Goal: Task Accomplishment & Management: Use online tool/utility

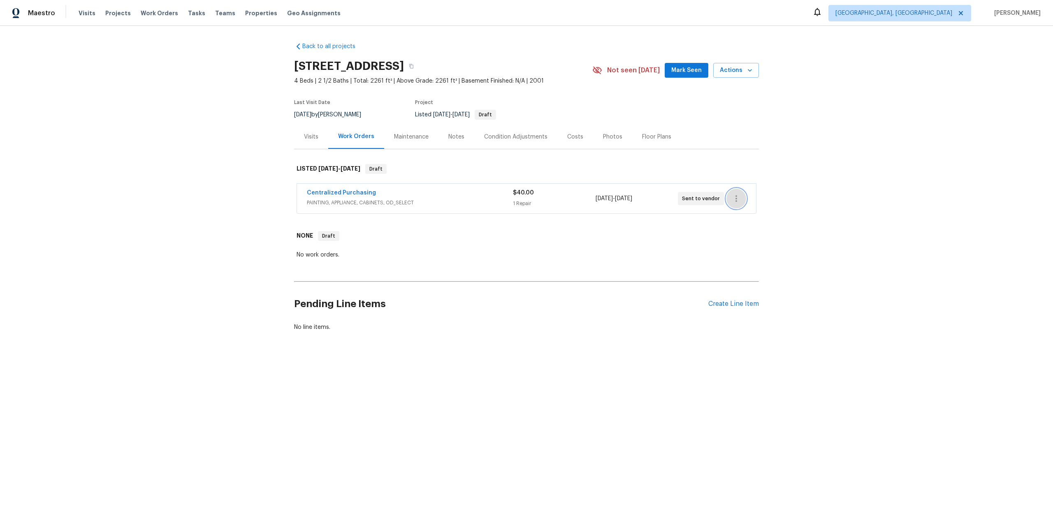
click at [620, 201] on icon "button" at bounding box center [736, 199] width 10 height 10
click at [620, 228] on li "View In Trade Partner Portal" at bounding box center [770, 226] width 89 height 14
click at [415, 227] on div at bounding box center [526, 266] width 1053 height 532
click at [620, 194] on icon "button" at bounding box center [736, 199] width 10 height 10
click at [620, 227] on li "View In Trade Partner Portal" at bounding box center [770, 226] width 89 height 14
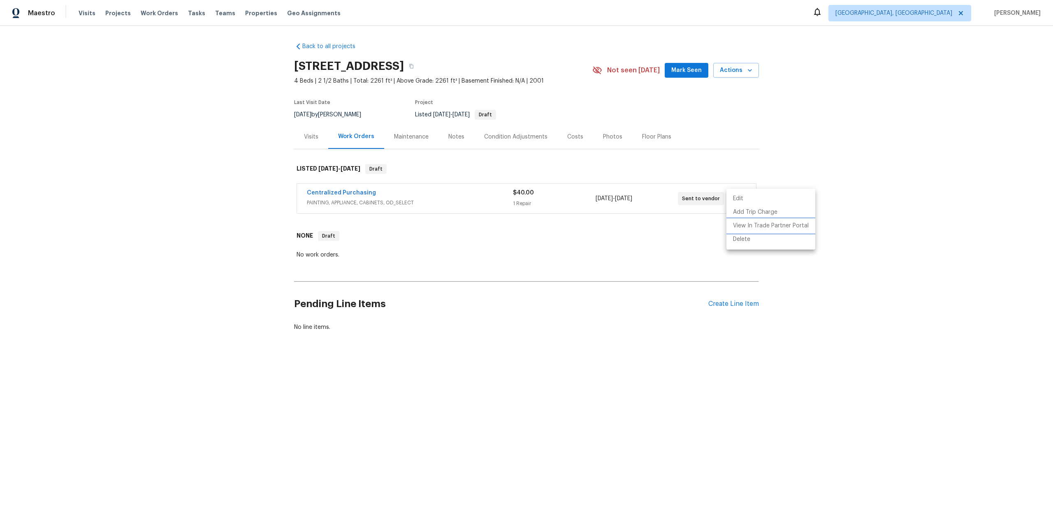
click at [620, 227] on li "View In Trade Partner Portal" at bounding box center [770, 226] width 89 height 14
click at [620, 225] on li "View In Trade Partner Portal" at bounding box center [770, 226] width 89 height 14
click at [620, 228] on li "View In Trade Partner Portal" at bounding box center [770, 226] width 89 height 14
click at [327, 191] on link "Centralized Purchasing" at bounding box center [341, 193] width 69 height 6
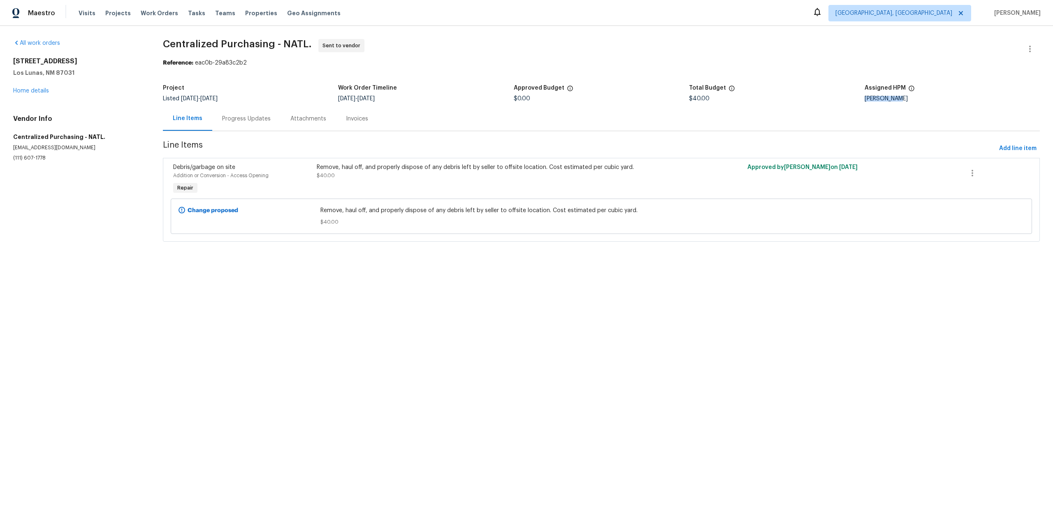
drag, startPoint x: 899, startPoint y: 101, endPoint x: 864, endPoint y: 97, distance: 35.6
click at [864, 97] on div "[PERSON_NAME]" at bounding box center [951, 99] width 175 height 6
click at [969, 179] on button "button" at bounding box center [972, 173] width 20 height 20
click at [898, 167] on div at bounding box center [526, 266] width 1053 height 532
click at [628, 127] on div "Line Items Progress Updates Attachments Invoices" at bounding box center [601, 118] width 877 height 25
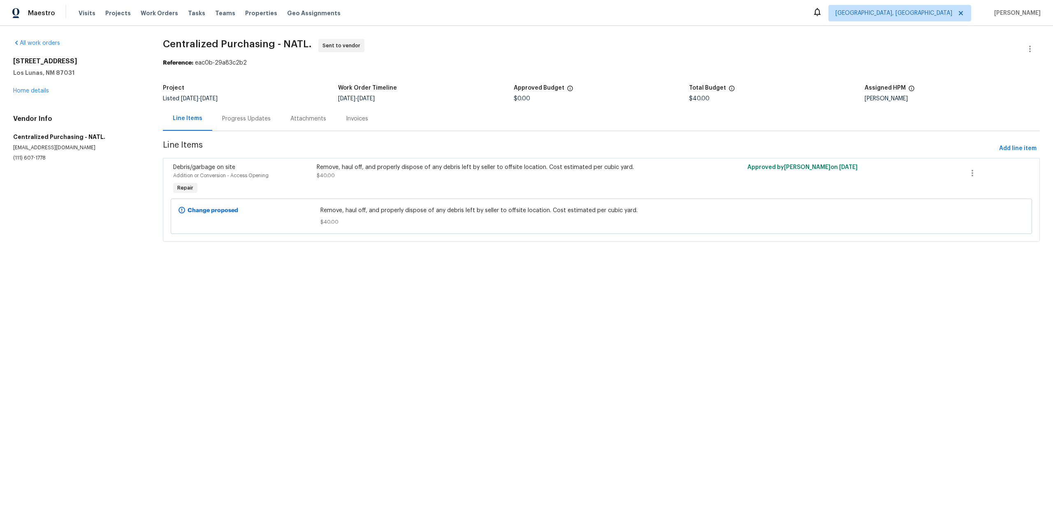
click at [223, 122] on div "Progress Updates" at bounding box center [246, 119] width 49 height 8
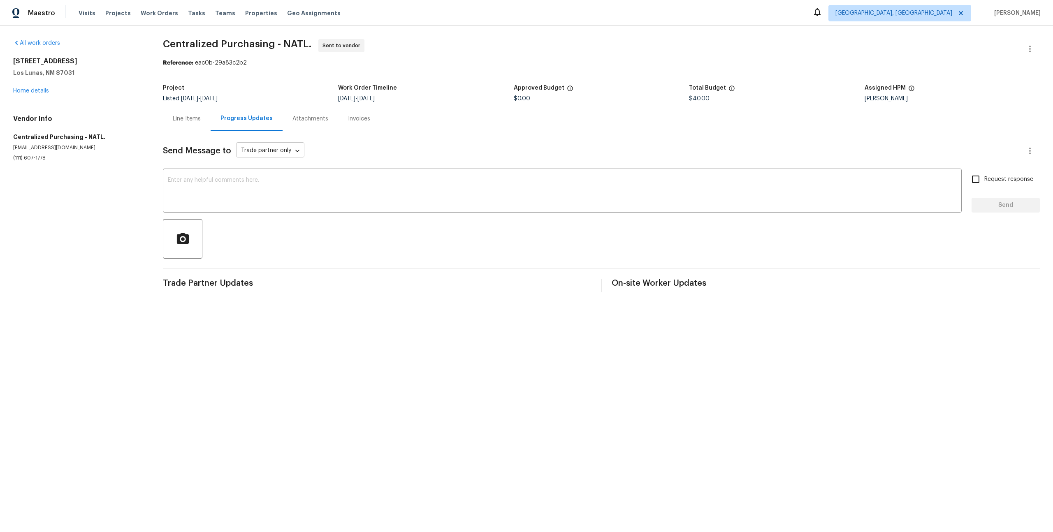
click at [284, 148] on body "Maestro Visits Projects Work Orders Tasks Teams Properties Geo Assignments Albu…" at bounding box center [526, 153] width 1053 height 306
click at [340, 132] on div at bounding box center [526, 266] width 1053 height 532
click at [227, 192] on textarea at bounding box center [562, 191] width 789 height 29
click at [223, 189] on textarea at bounding box center [562, 191] width 789 height 29
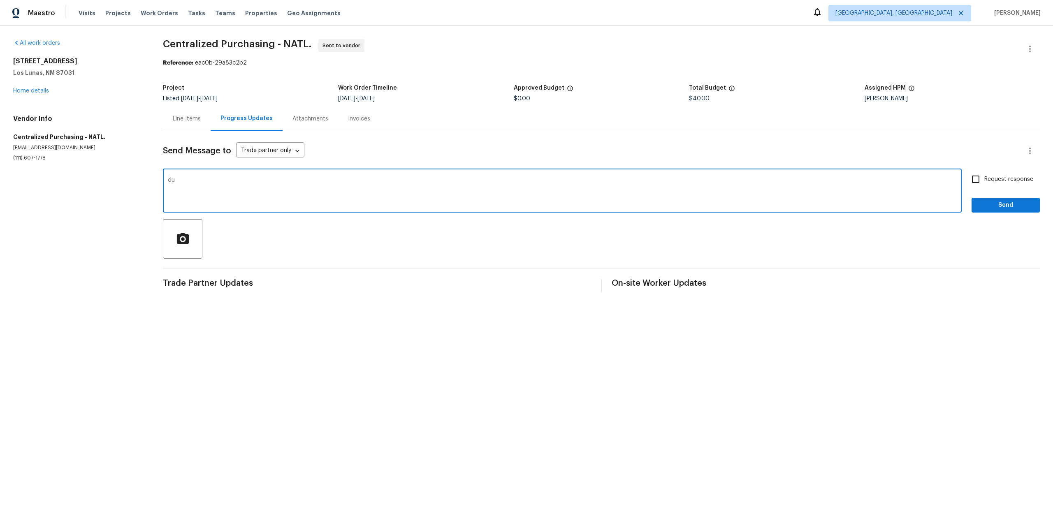
type textarea "d"
type textarea "Test"
click at [981, 178] on input "Request response" at bounding box center [975, 179] width 17 height 17
checkbox input "true"
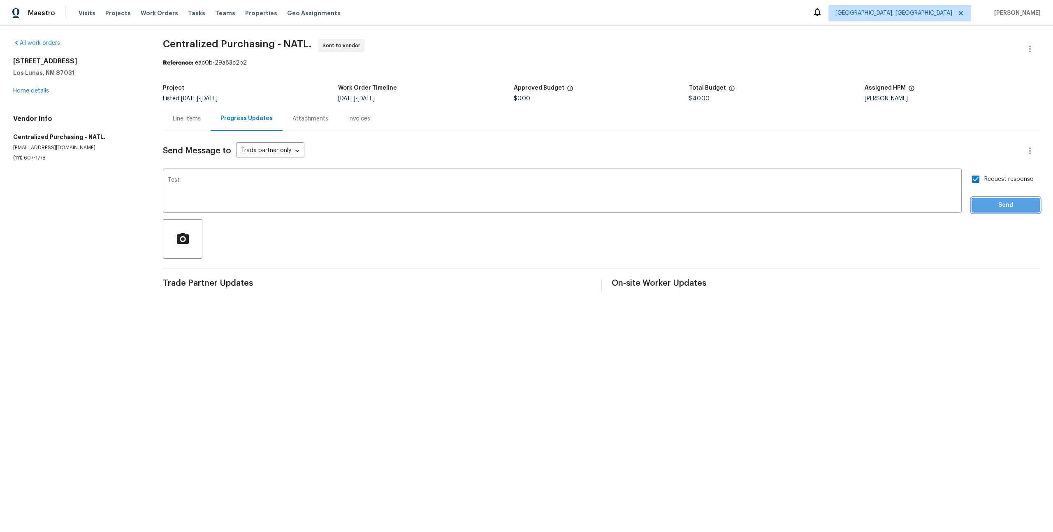
click at [1014, 206] on span "Send" at bounding box center [1005, 205] width 55 height 10
drag, startPoint x: 280, startPoint y: 296, endPoint x: 249, endPoint y: 428, distance: 136.3
click at [249, 370] on html "Maestro Visits Projects Work Orders Tasks Teams Properties Geo Assignments Albu…" at bounding box center [526, 185] width 1053 height 370
click at [211, 362] on div "All work orders 1249 Avenida Esplendida NW Los Lunas, NM 87031 Home details Ven…" at bounding box center [526, 198] width 1053 height 344
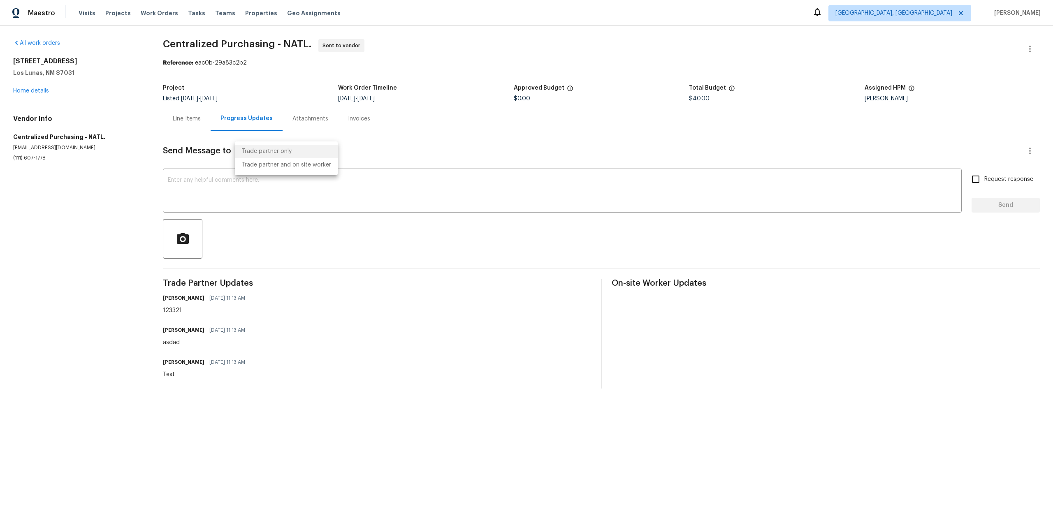
click at [302, 154] on body "Maestro Visits Projects Work Orders Tasks Teams Properties Geo Assignments [GEO…" at bounding box center [526, 201] width 1053 height 402
click at [388, 150] on div at bounding box center [526, 266] width 1053 height 532
drag, startPoint x: 160, startPoint y: 45, endPoint x: 309, endPoint y: 44, distance: 148.4
click at [309, 44] on div "All work orders 1249 Avenida Esplendida NW Los Lunas, NM 87031 Home details Ven…" at bounding box center [526, 214] width 1053 height 376
copy span "Centralized Purchasing - NATL."
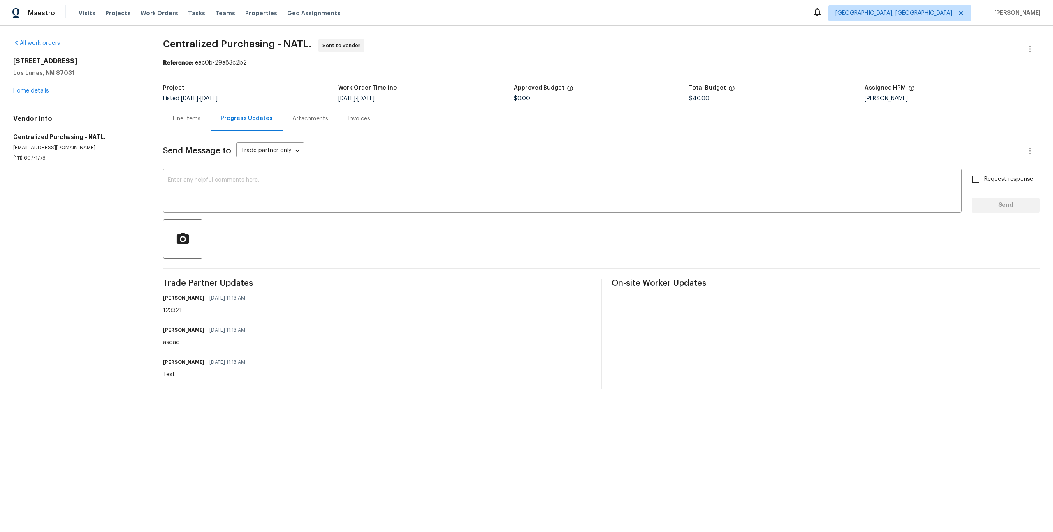
click at [67, 223] on section "All work orders 1249 Avenida Esplendida NW Los Lunas, NM 87031 Home details Ven…" at bounding box center [78, 214] width 130 height 350
click at [33, 85] on div "1249 Avenida Esplendida NW Los Lunas, NM 87031 Home details" at bounding box center [78, 76] width 130 height 38
click at [33, 88] on link "Home details" at bounding box center [31, 91] width 36 height 6
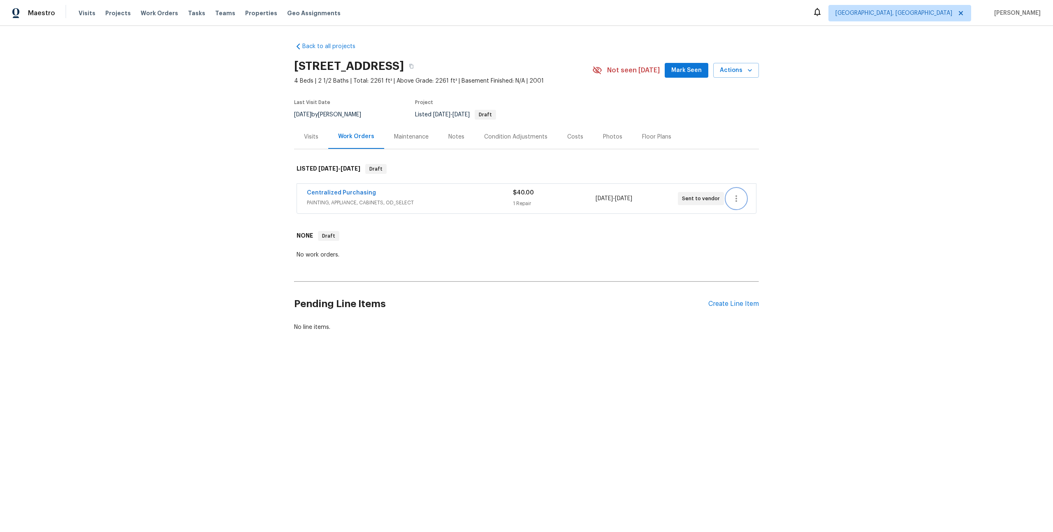
click at [740, 199] on icon "button" at bounding box center [736, 199] width 10 height 10
click at [750, 227] on li "View In Trade Partner Portal" at bounding box center [770, 226] width 89 height 14
click at [740, 220] on li "View In Trade Partner Portal" at bounding box center [770, 226] width 89 height 14
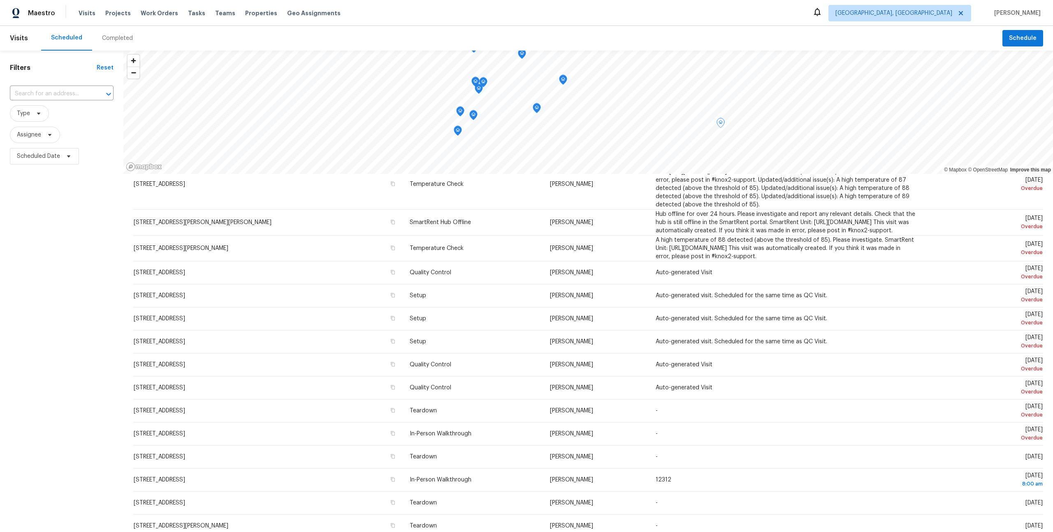
scroll to position [278, 0]
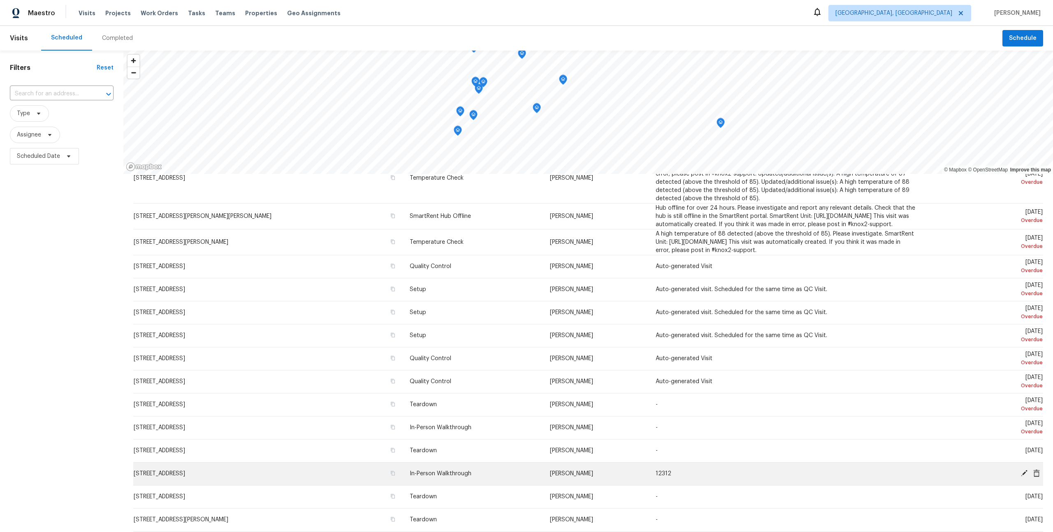
click at [592, 465] on td "[PERSON_NAME]" at bounding box center [596, 473] width 106 height 23
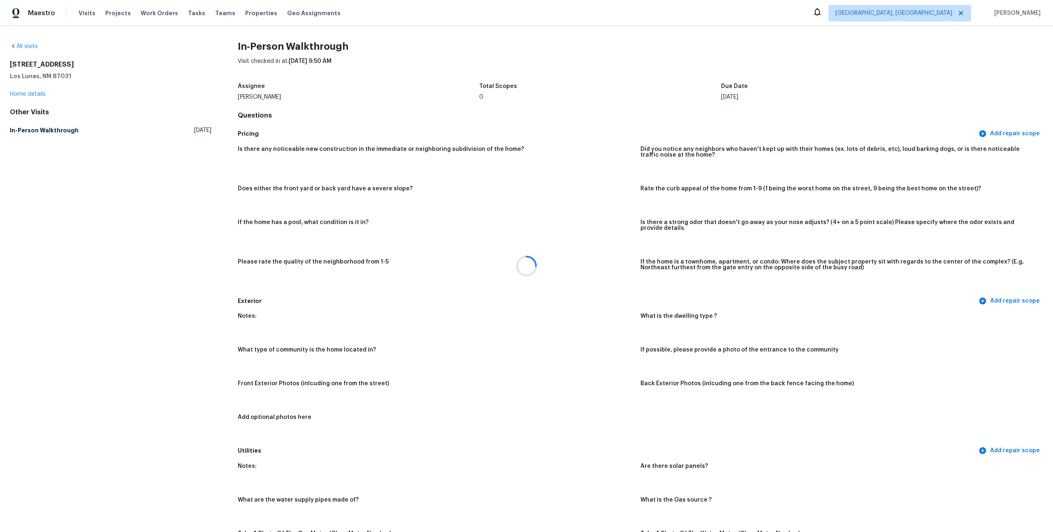
click at [35, 86] on div at bounding box center [526, 266] width 1053 height 532
click at [36, 93] on link "Home details" at bounding box center [28, 94] width 36 height 6
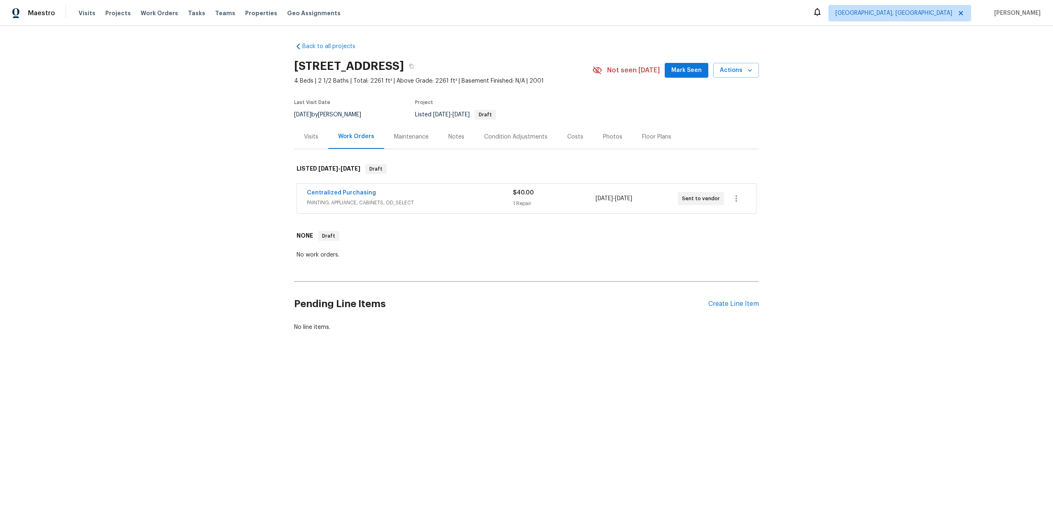
click at [223, 222] on div "Back to all projects 1249 Avenida Esplendida NW, Los Lunas, NM 87031 4 Beds | 2…" at bounding box center [526, 206] width 1053 height 361
click at [734, 203] on icon "button" at bounding box center [736, 199] width 10 height 10
click at [750, 225] on li "View In Trade Partner Portal" at bounding box center [770, 226] width 89 height 14
click at [757, 222] on li "View In Trade Partner Portal" at bounding box center [770, 226] width 89 height 14
click at [458, 263] on div at bounding box center [526, 266] width 1053 height 532
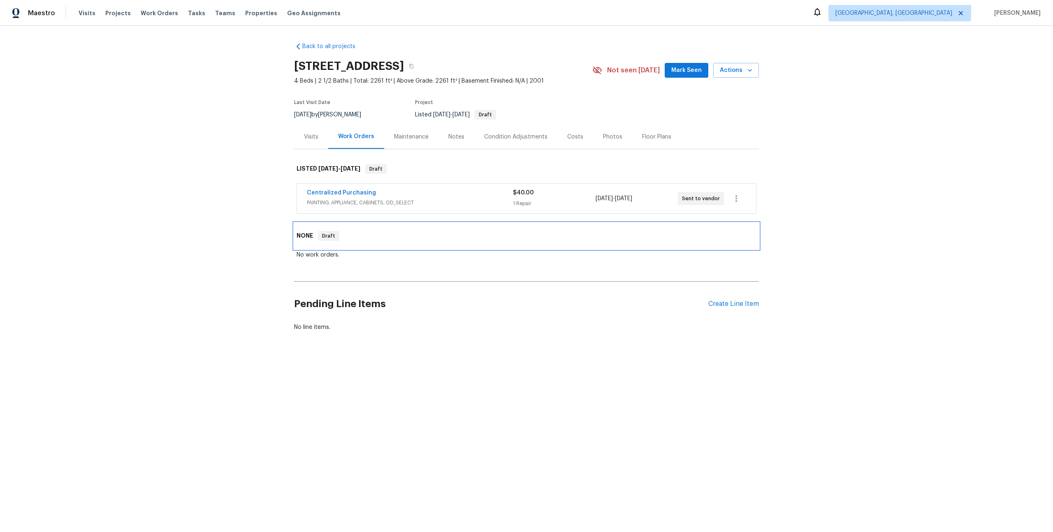
click at [404, 224] on div "NONE Draft" at bounding box center [526, 236] width 465 height 26
click at [738, 297] on div "Pending Line Items Create Line Item" at bounding box center [526, 304] width 465 height 38
click at [738, 301] on div "Create Line Item" at bounding box center [733, 304] width 51 height 8
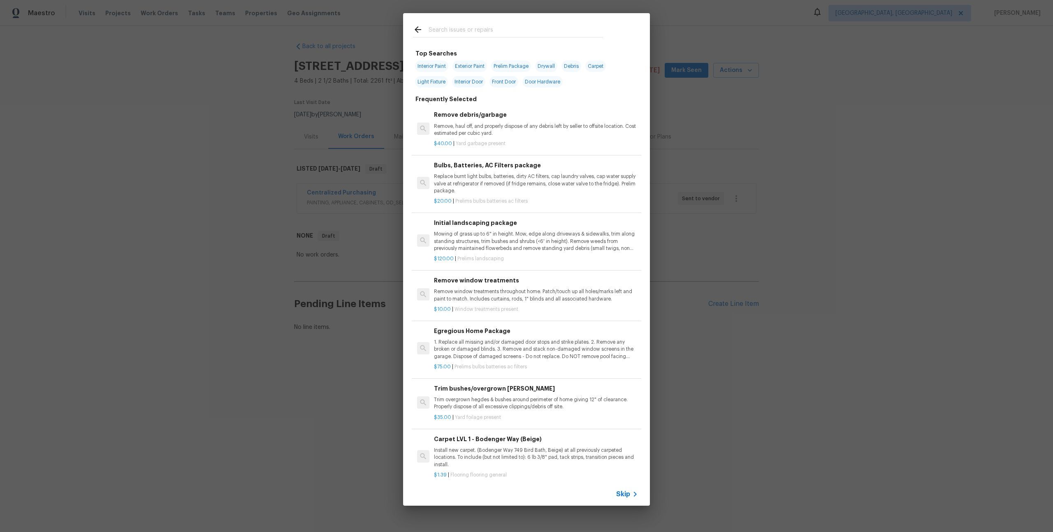
click at [482, 130] on p "Remove, haul off, and properly dispose of any debris left by seller to offsite …" at bounding box center [536, 130] width 204 height 14
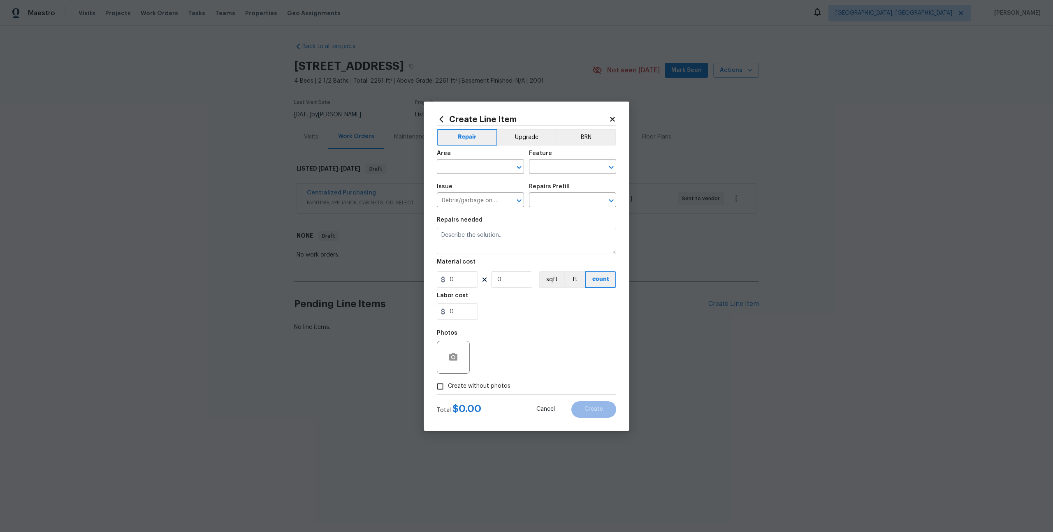
type input "Remove debris/garbage $40.00"
type textarea "Remove, haul off, and properly dispose of any debris left by seller to offsite …"
type input "40"
type input "1"
click at [499, 172] on input "text" at bounding box center [469, 167] width 64 height 13
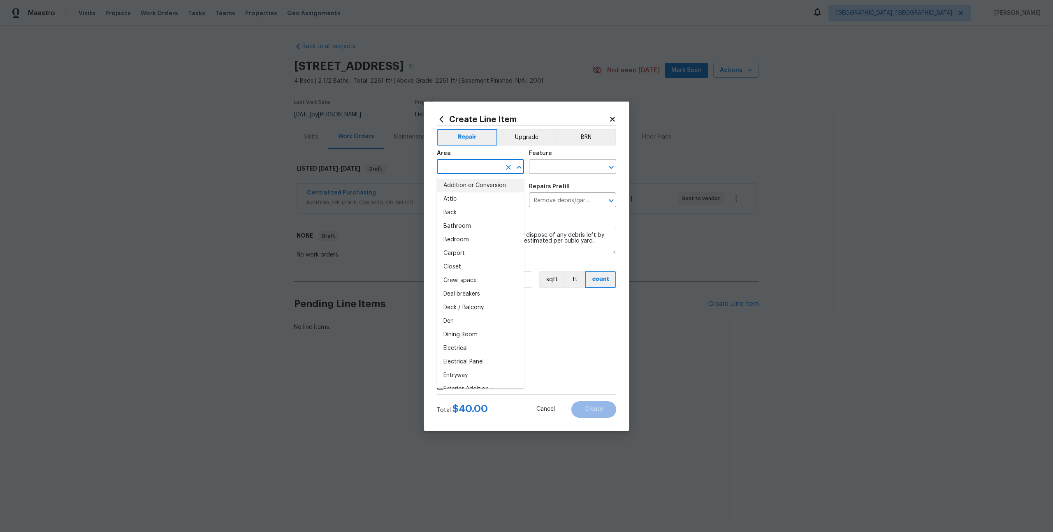
click at [486, 183] on li "Addition or Conversion" at bounding box center [480, 186] width 87 height 14
type input "Addition or Conversion"
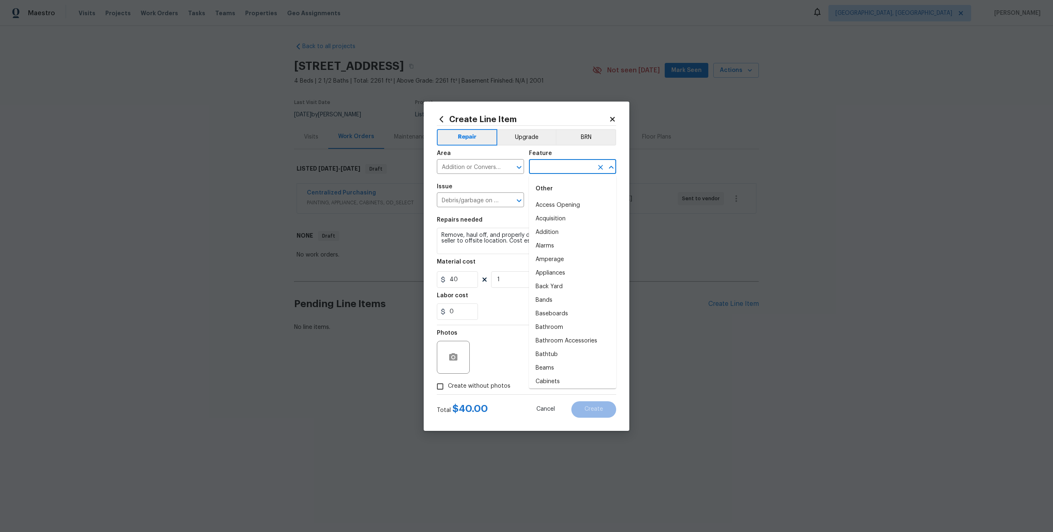
click at [551, 172] on input "text" at bounding box center [561, 167] width 64 height 13
click at [542, 211] on li "Access Opening" at bounding box center [572, 206] width 87 height 14
type input "Access Opening"
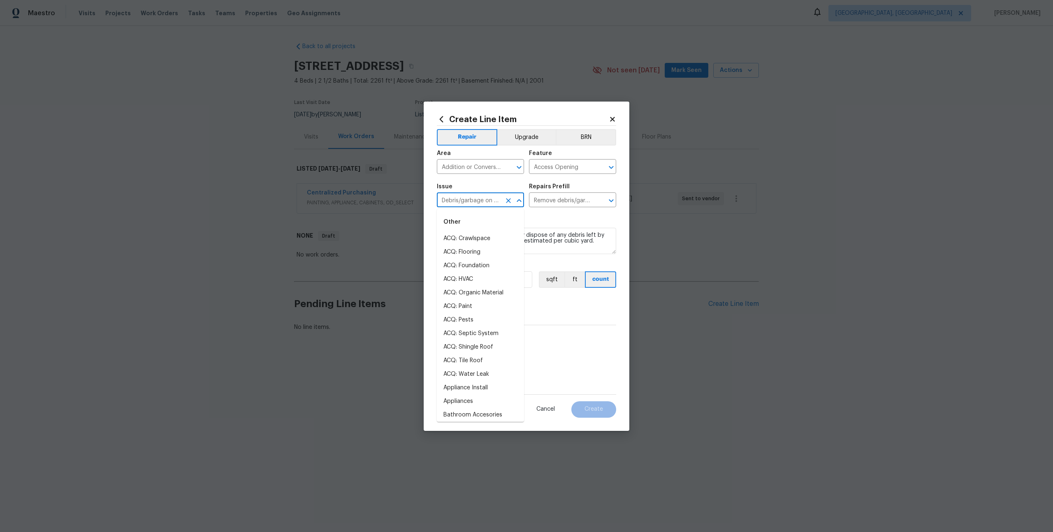
click at [498, 200] on input "Debris/garbage on site" at bounding box center [469, 200] width 64 height 13
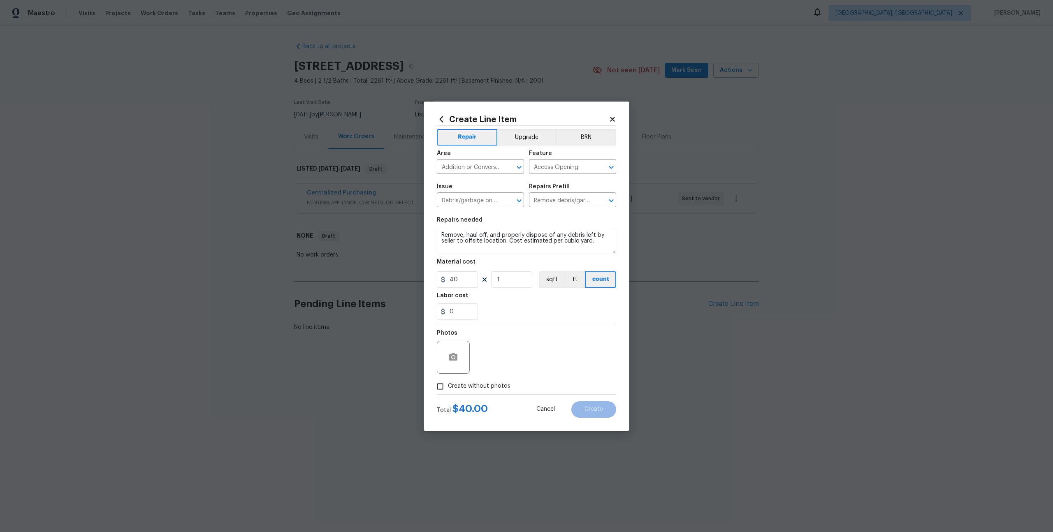
click at [569, 218] on div "Repairs needed" at bounding box center [526, 222] width 179 height 11
click at [445, 385] on input "Create without photos" at bounding box center [440, 387] width 16 height 16
checkbox input "true"
click at [493, 362] on textarea at bounding box center [546, 357] width 140 height 33
type textarea "r"
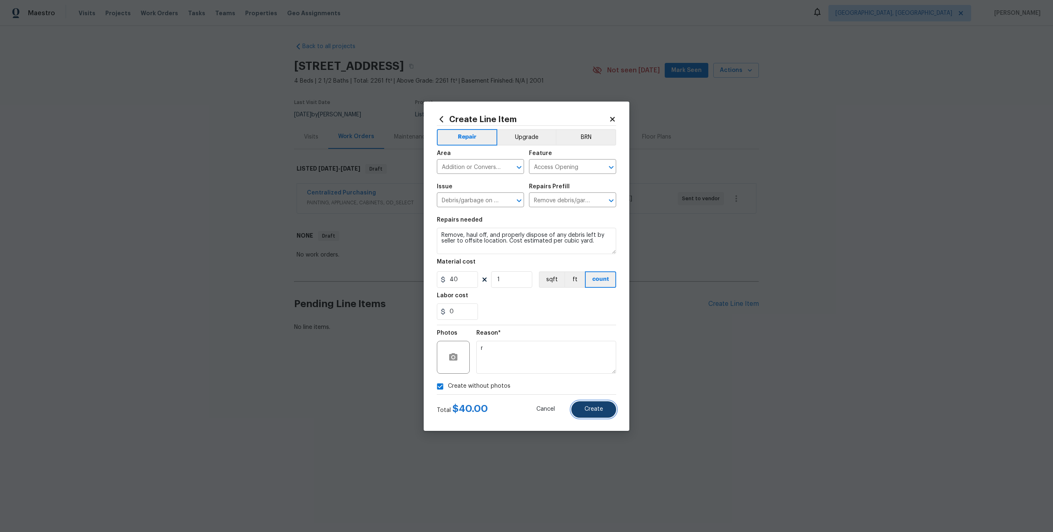
click at [588, 414] on button "Create" at bounding box center [593, 409] width 45 height 16
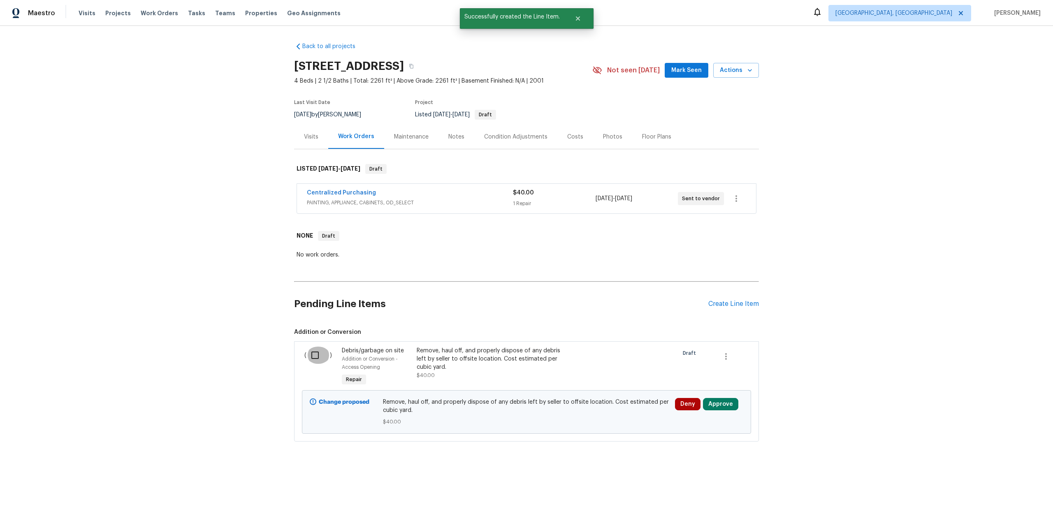
click at [313, 351] on input "checkbox" at bounding box center [317, 355] width 23 height 17
checkbox input "true"
click at [731, 353] on button "button" at bounding box center [726, 357] width 20 height 20
click at [684, 372] on div at bounding box center [526, 266] width 1053 height 532
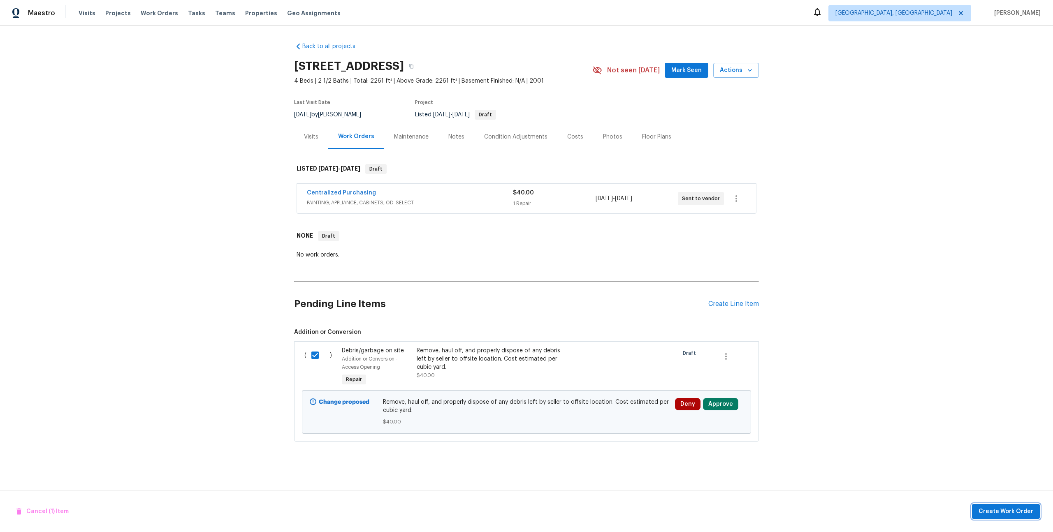
click at [1025, 514] on span "Create Work Order" at bounding box center [1005, 512] width 55 height 10
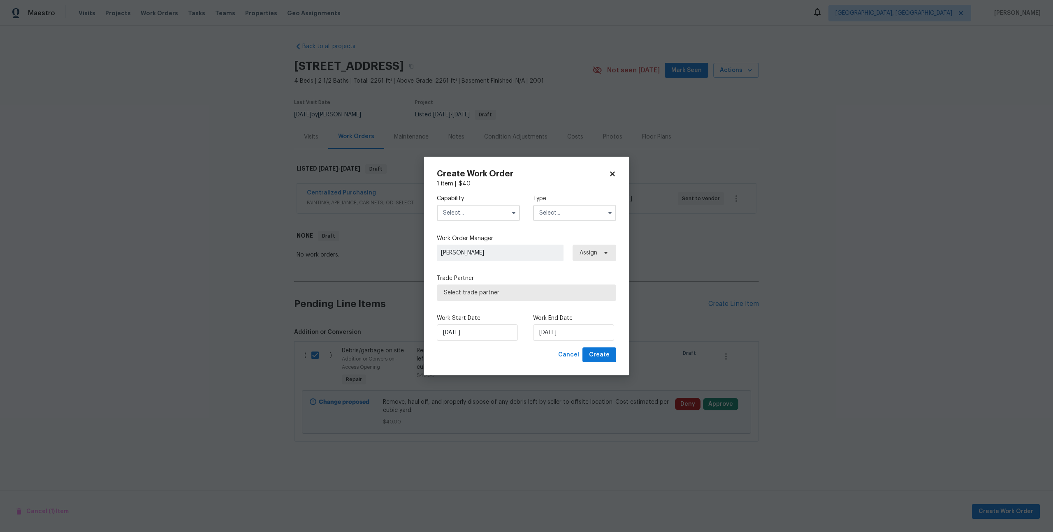
click at [476, 211] on input "text" at bounding box center [478, 213] width 83 height 16
click at [472, 241] on div "Appliance" at bounding box center [478, 245] width 79 height 15
type input "Appliance"
click at [564, 220] on input "text" at bounding box center [574, 213] width 83 height 16
click at [554, 236] on div "Feedback" at bounding box center [574, 230] width 79 height 15
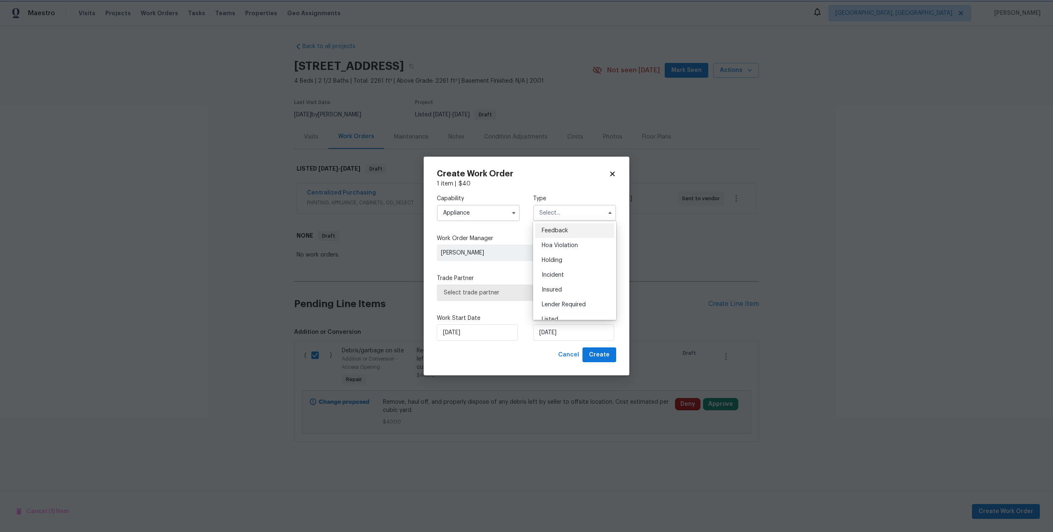
type input "Feedback"
click at [473, 297] on span "Select trade partner" at bounding box center [526, 293] width 179 height 16
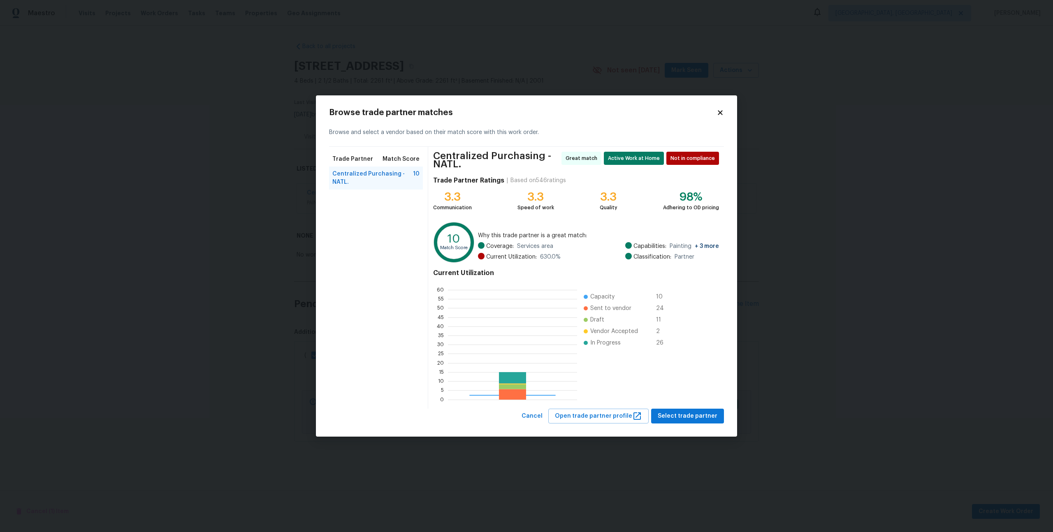
scroll to position [115, 129]
click at [717, 117] on div "Browse trade partner matches Browse and select a vendor based on their match sc…" at bounding box center [526, 266] width 395 height 315
click at [719, 113] on icon at bounding box center [720, 112] width 5 height 5
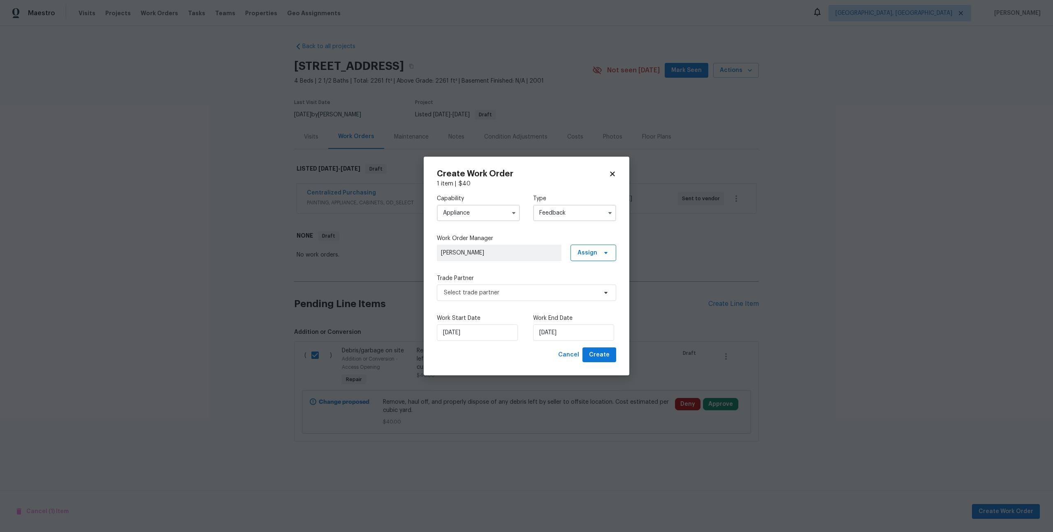
click at [478, 215] on input "Appliance" at bounding box center [478, 213] width 83 height 16
click at [467, 236] on div "Agent" at bounding box center [478, 230] width 79 height 15
click at [534, 292] on span "Select trade partner" at bounding box center [520, 293] width 153 height 8
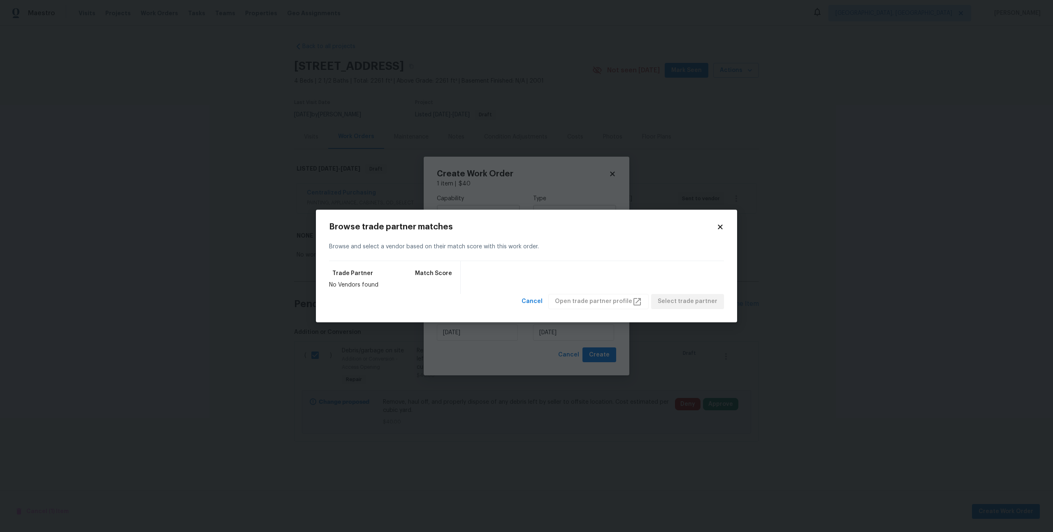
click at [724, 227] on div "Browse trade partner matches Browse and select a vendor based on their match sc…" at bounding box center [526, 266] width 421 height 113
click at [721, 225] on icon at bounding box center [719, 226] width 7 height 7
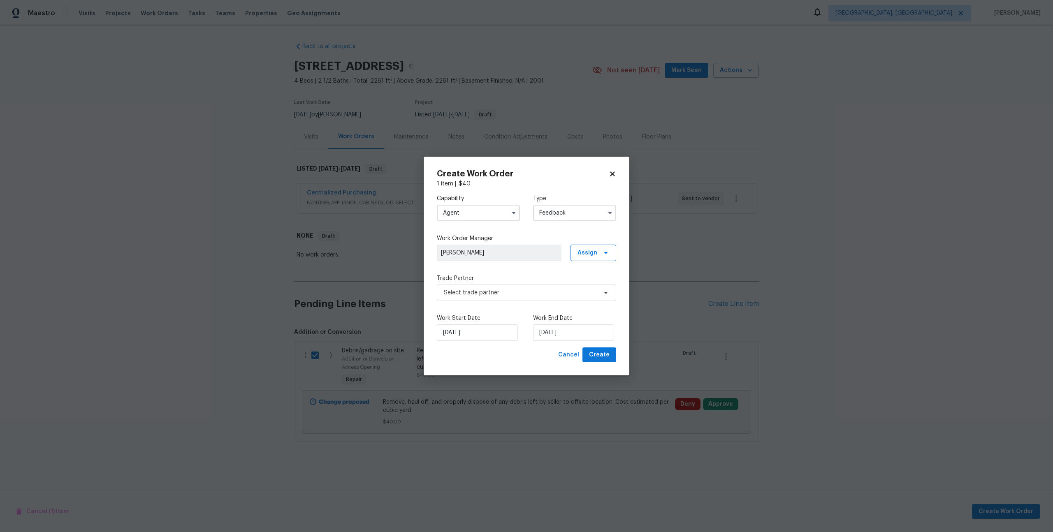
click at [472, 213] on input "Agent" at bounding box center [478, 213] width 83 height 16
click at [472, 264] on div "Bathtub Resurfacing" at bounding box center [478, 260] width 79 height 15
click at [475, 287] on span "Select trade partner" at bounding box center [526, 293] width 179 height 16
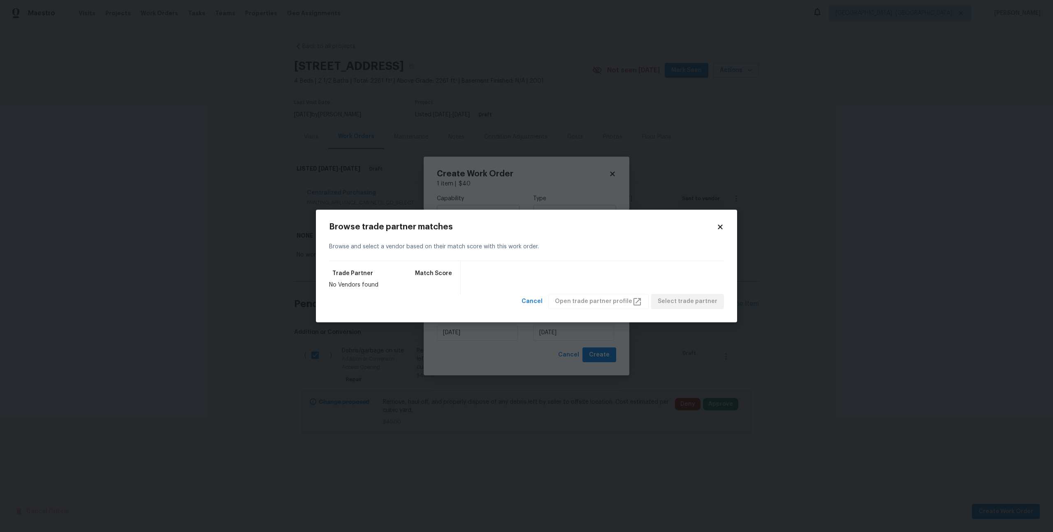
click at [729, 227] on div "Browse trade partner matches Browse and select a vendor based on their match sc…" at bounding box center [526, 266] width 421 height 113
click at [727, 227] on div "Browse trade partner matches Browse and select a vendor based on their match sc…" at bounding box center [526, 266] width 421 height 113
click at [722, 227] on icon at bounding box center [719, 226] width 7 height 7
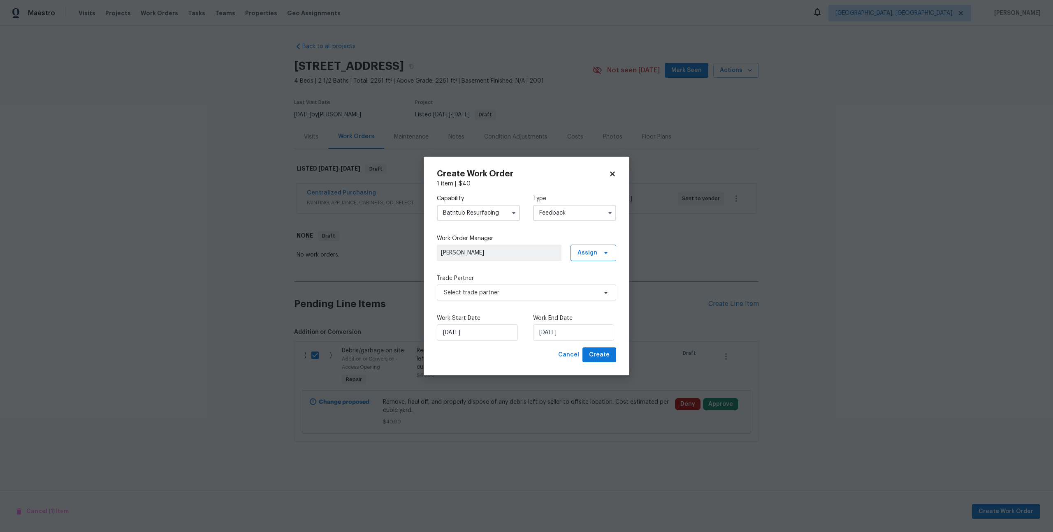
click at [460, 217] on input "Bathtub Resurfacing" at bounding box center [478, 213] width 83 height 16
click at [468, 280] on div "BRN And Lrr" at bounding box center [478, 275] width 79 height 15
type input "BRN And Lrr"
click at [464, 292] on span "Select trade partner" at bounding box center [520, 293] width 153 height 8
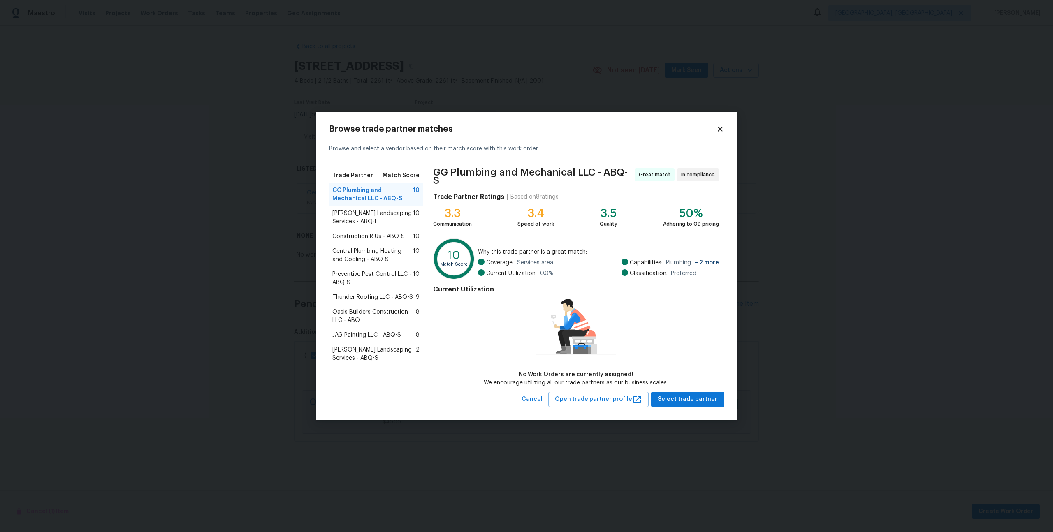
click at [371, 220] on span "[PERSON_NAME] Landscaping Services - ABQ-L" at bounding box center [372, 217] width 81 height 16
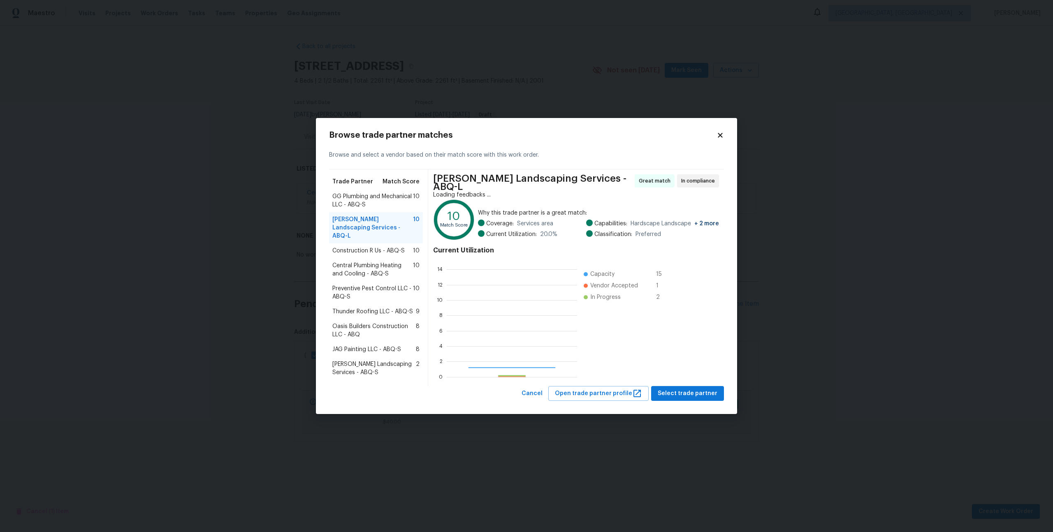
scroll to position [115, 130]
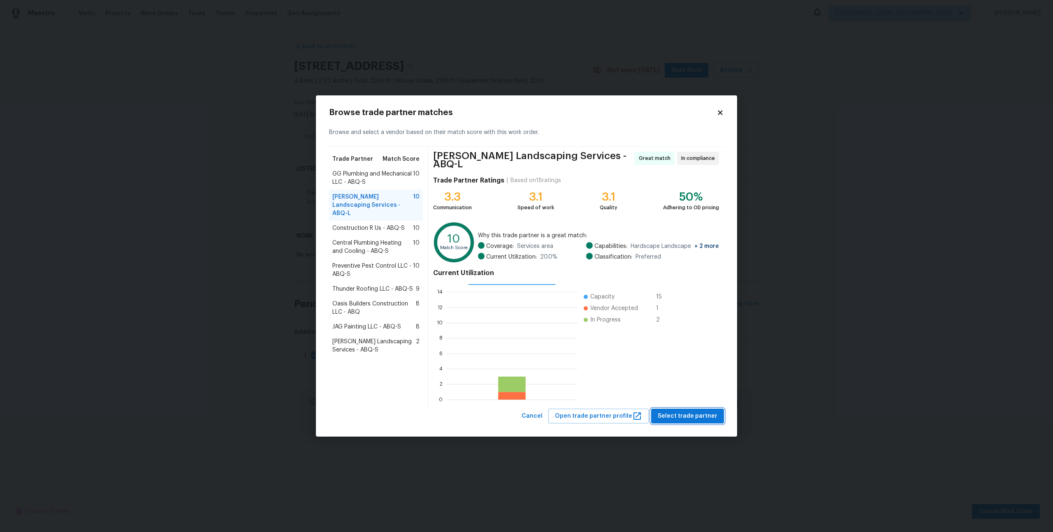
click at [680, 412] on span "Select trade partner" at bounding box center [687, 416] width 60 height 10
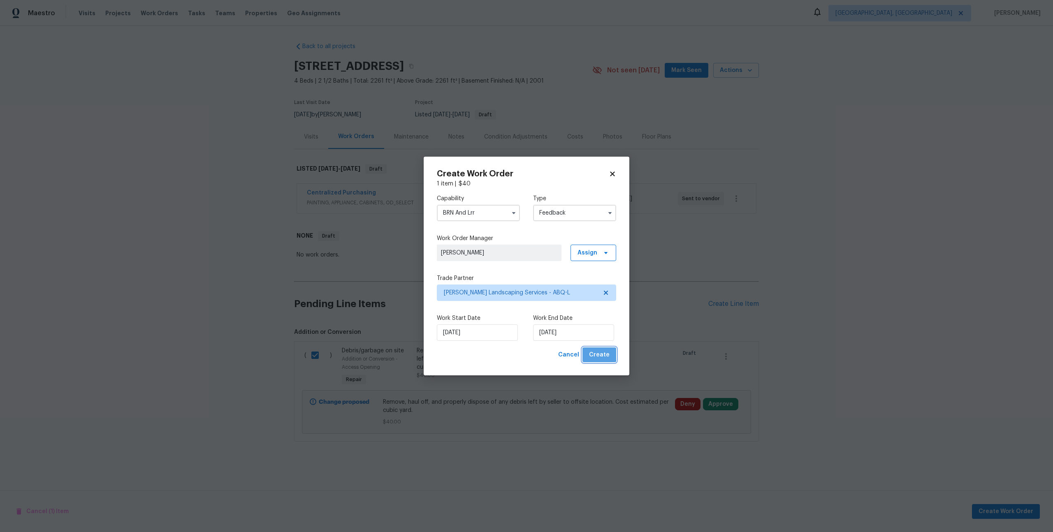
click at [600, 354] on span "Create" at bounding box center [599, 355] width 21 height 10
checkbox input "false"
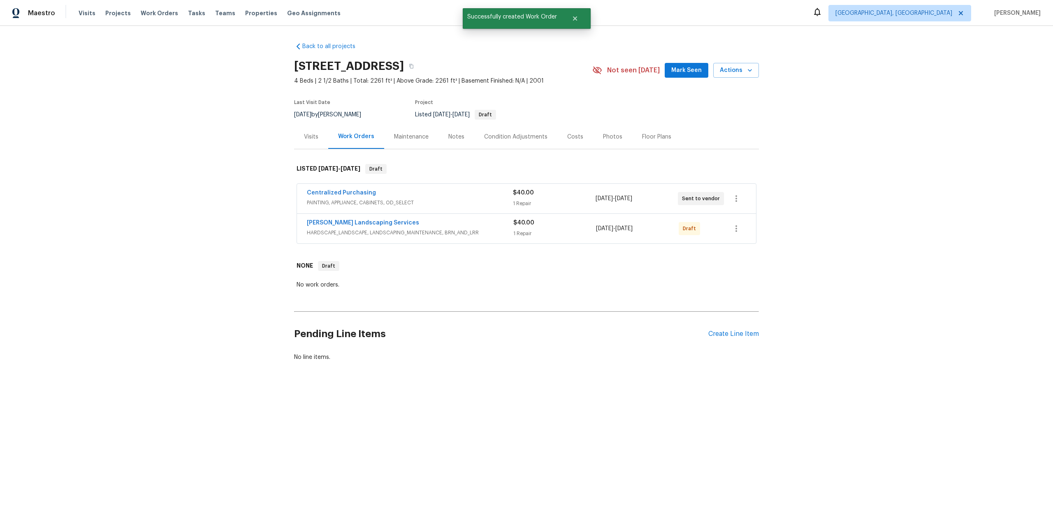
click at [569, 282] on div "No work orders." at bounding box center [526, 285] width 460 height 8
click at [735, 228] on icon "button" at bounding box center [736, 228] width 2 height 7
click at [769, 280] on li "View In Trade Partner Portal" at bounding box center [772, 283] width 92 height 14
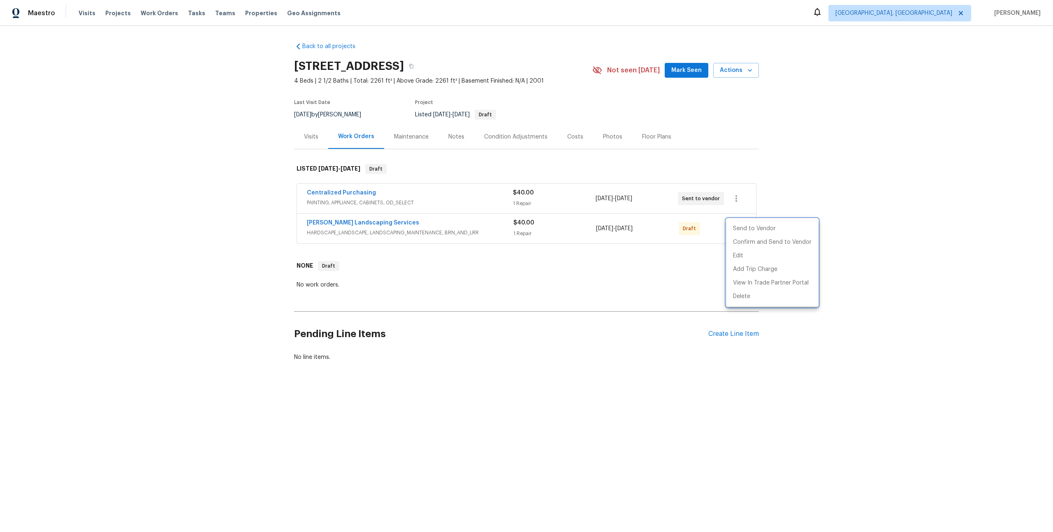
click at [415, 135] on div at bounding box center [526, 266] width 1053 height 532
click at [331, 50] on link "Back to all projects" at bounding box center [333, 46] width 79 height 8
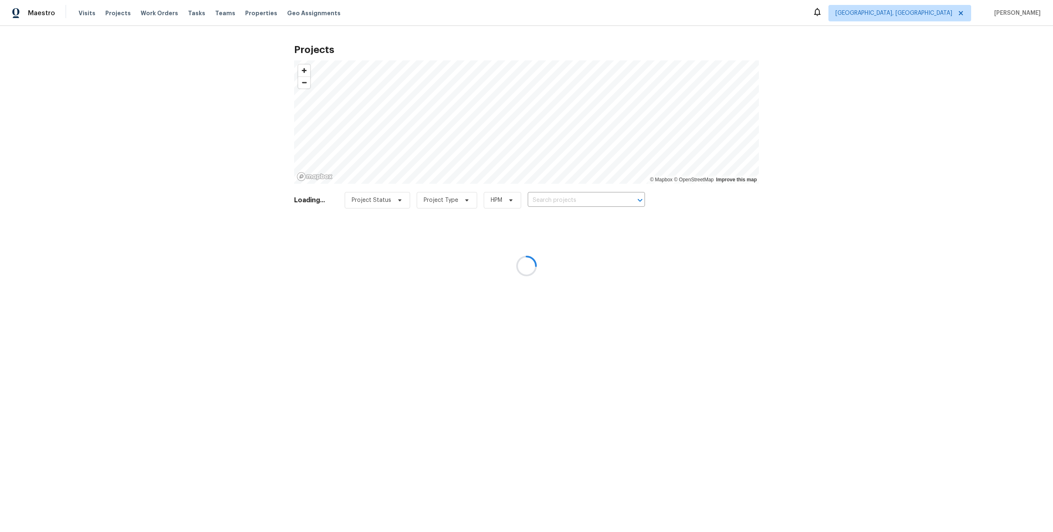
click at [72, 13] on div at bounding box center [526, 266] width 1053 height 532
click at [81, 13] on div at bounding box center [526, 266] width 1053 height 532
click at [86, 13] on div at bounding box center [526, 266] width 1053 height 532
click at [92, 14] on div at bounding box center [526, 266] width 1053 height 532
click at [90, 14] on div at bounding box center [526, 266] width 1053 height 532
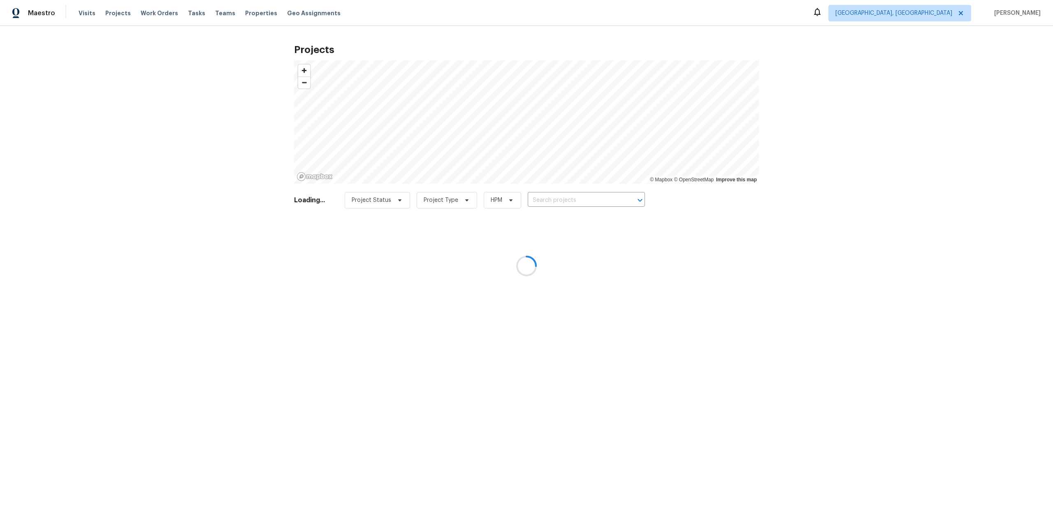
click at [88, 13] on div at bounding box center [526, 266] width 1053 height 532
click at [86, 11] on div at bounding box center [526, 266] width 1053 height 532
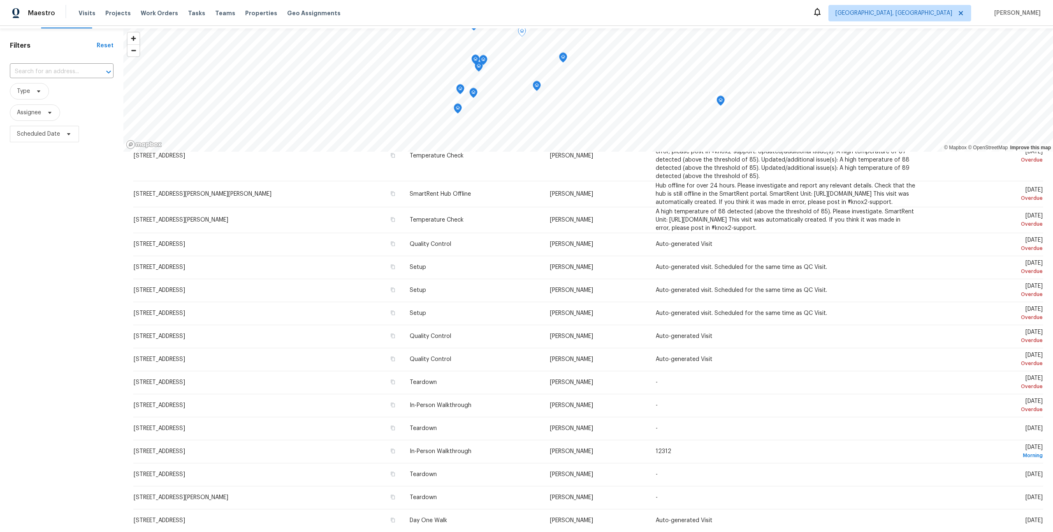
scroll to position [33, 0]
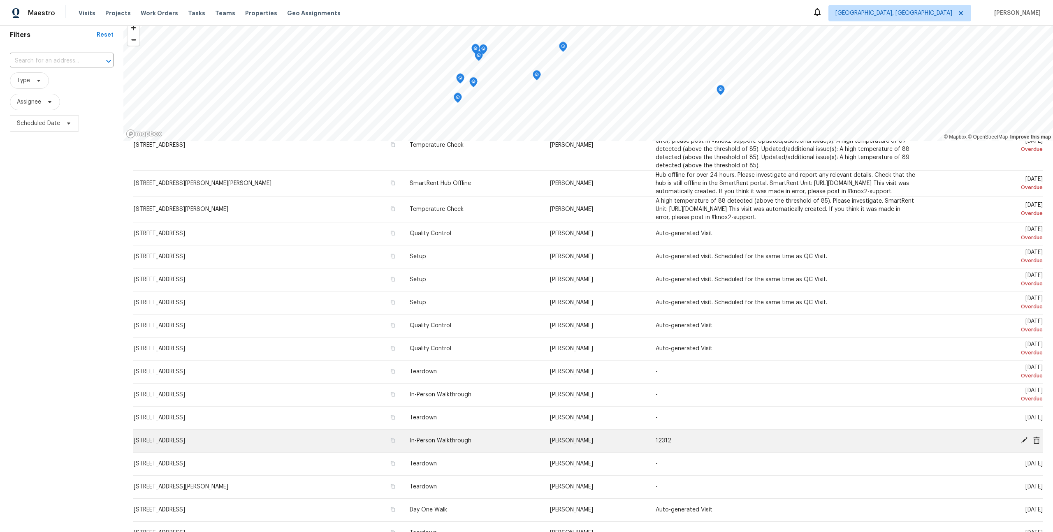
click at [543, 436] on td "In-Person Walkthrough" at bounding box center [473, 440] width 140 height 23
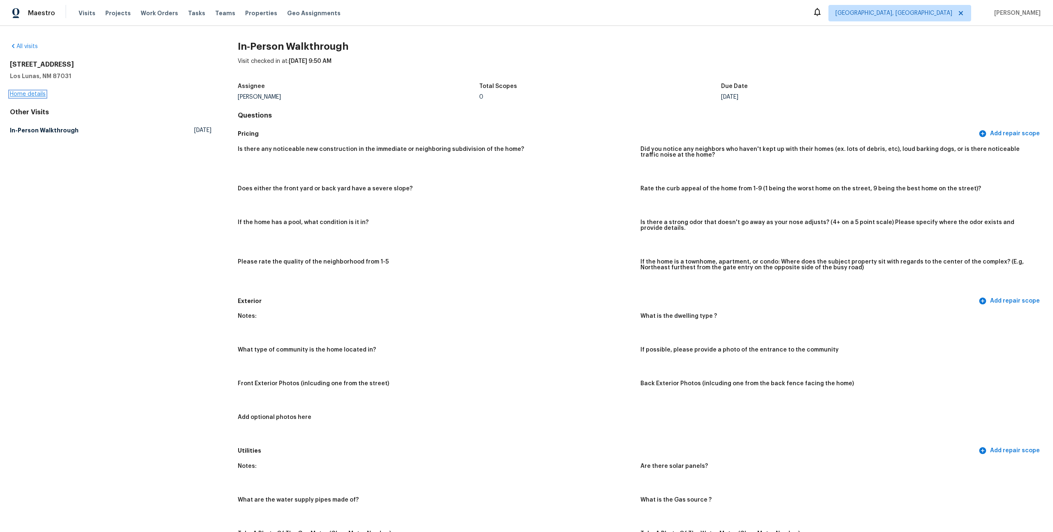
click at [38, 96] on link "Home details" at bounding box center [28, 94] width 36 height 6
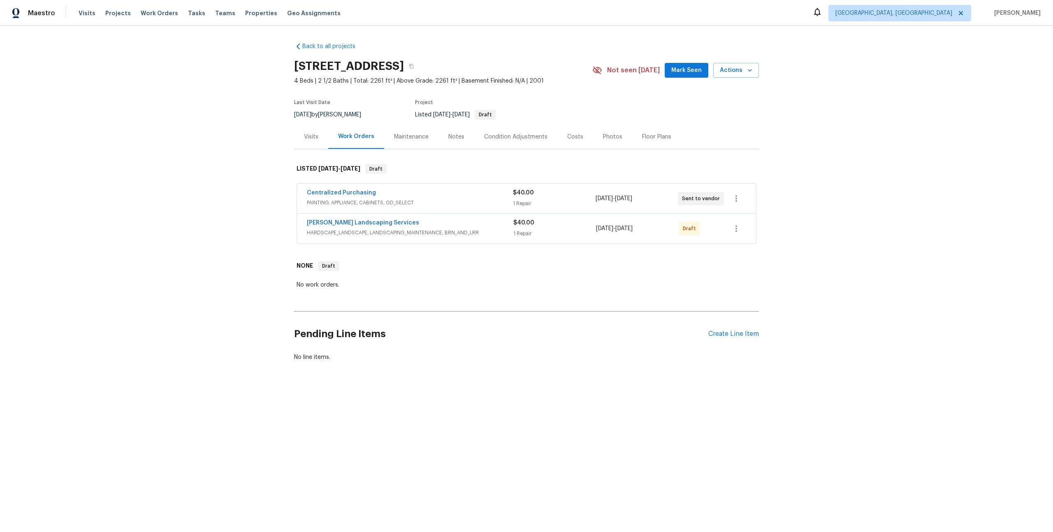
click at [412, 142] on div "Maintenance" at bounding box center [411, 137] width 54 height 24
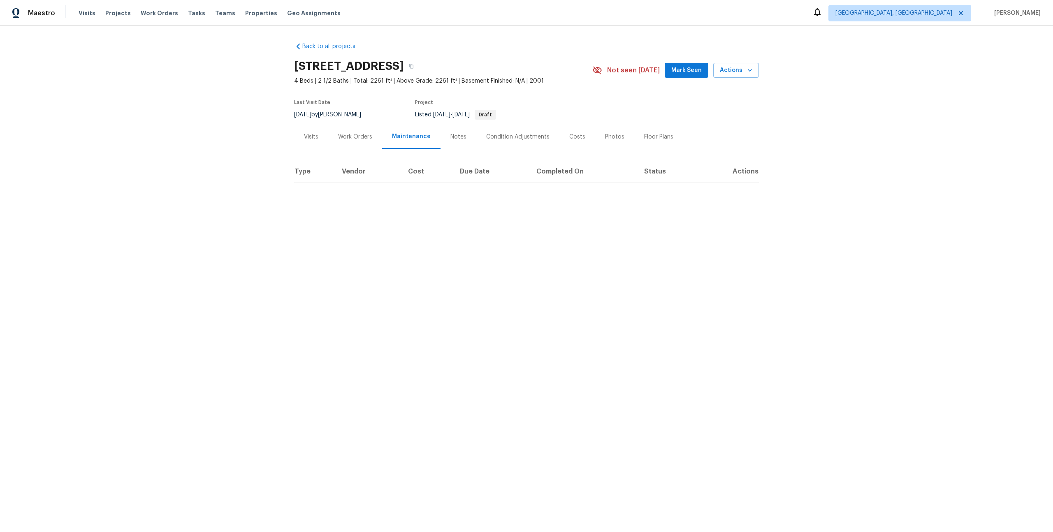
click at [319, 139] on div "Visits" at bounding box center [311, 137] width 34 height 24
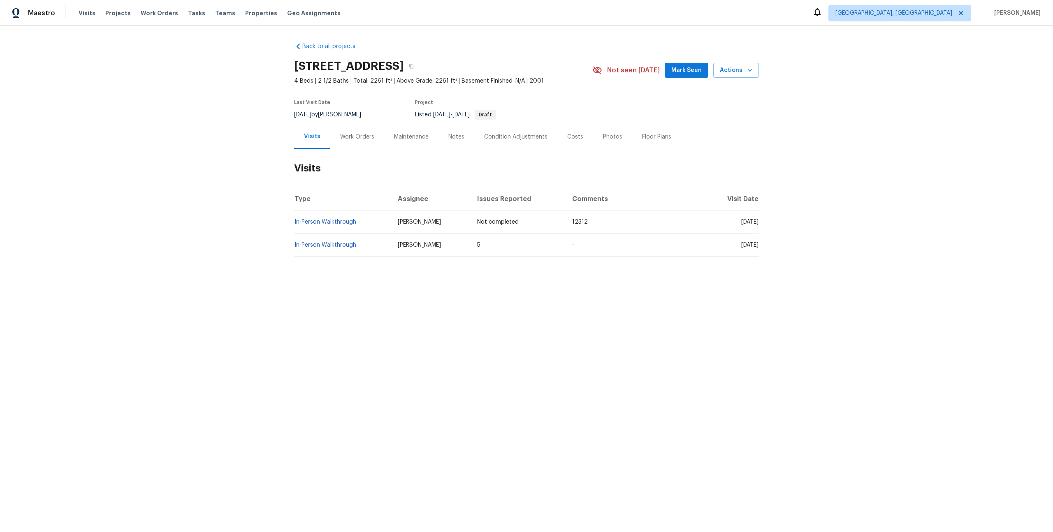
click at [347, 135] on div "Work Orders" at bounding box center [357, 137] width 34 height 8
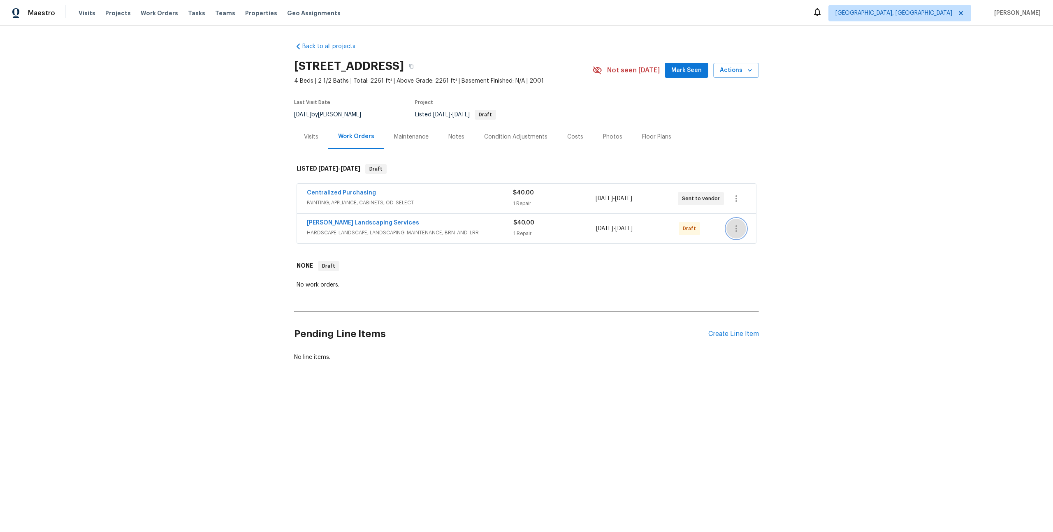
click at [735, 228] on icon "button" at bounding box center [736, 229] width 10 height 10
click at [605, 273] on div at bounding box center [526, 266] width 1053 height 532
click at [449, 224] on div "Rodriguez Landscaping Services" at bounding box center [410, 224] width 206 height 10
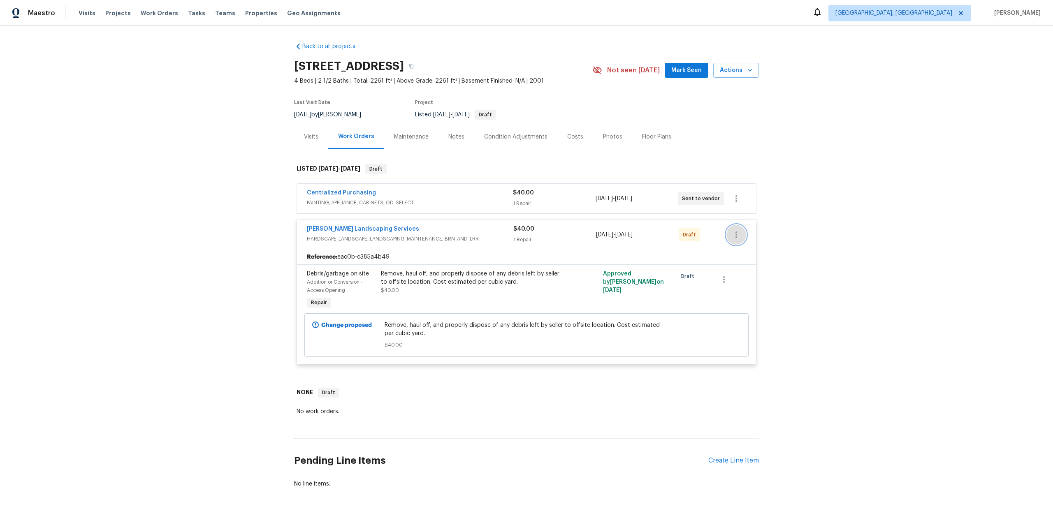
click at [734, 230] on icon "button" at bounding box center [736, 235] width 10 height 10
click at [787, 294] on li "View In Trade Partner Portal" at bounding box center [772, 289] width 92 height 14
click at [226, 283] on div at bounding box center [526, 266] width 1053 height 532
click at [729, 68] on span "Actions" at bounding box center [736, 70] width 32 height 10
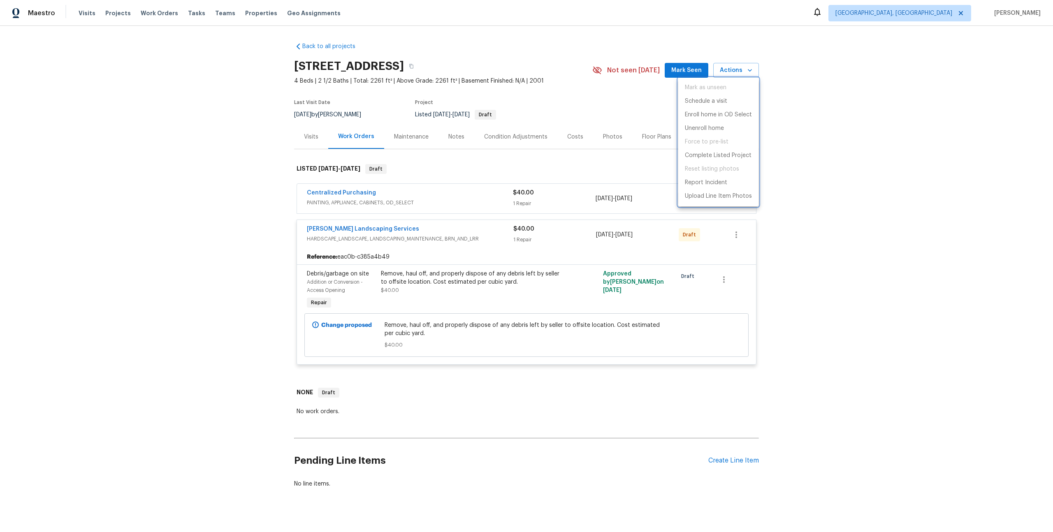
click at [790, 179] on div at bounding box center [526, 266] width 1053 height 532
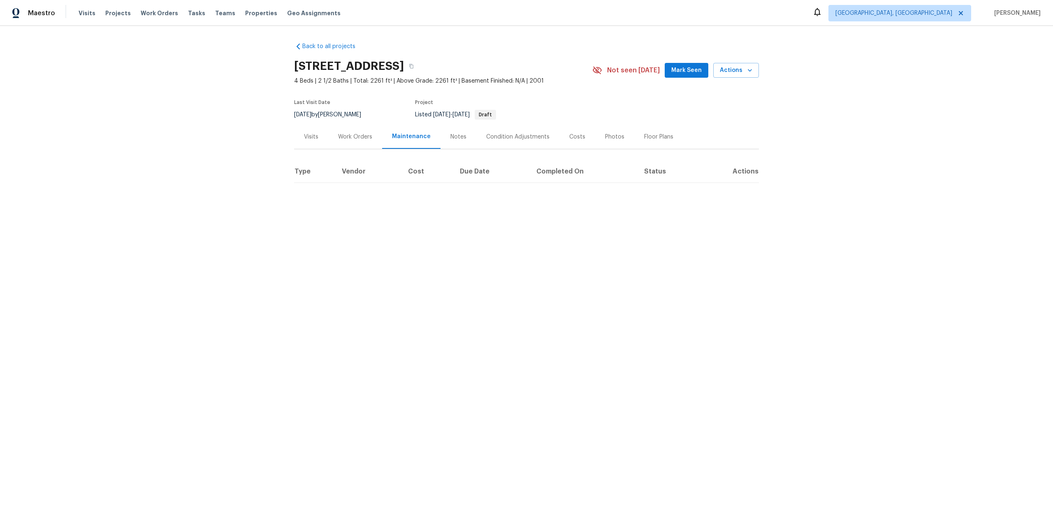
click at [366, 133] on div "Work Orders" at bounding box center [355, 137] width 34 height 8
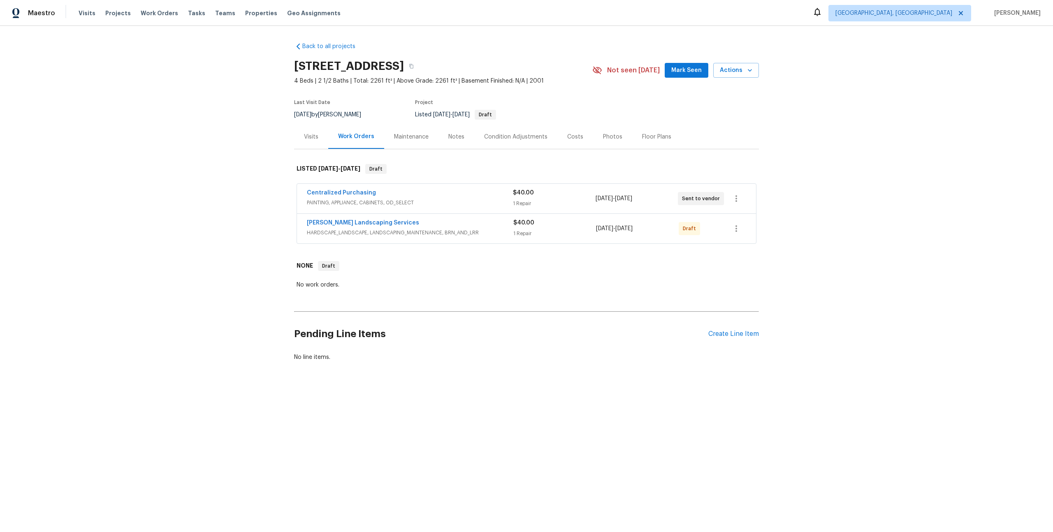
click at [413, 134] on div "Maintenance" at bounding box center [411, 137] width 35 height 8
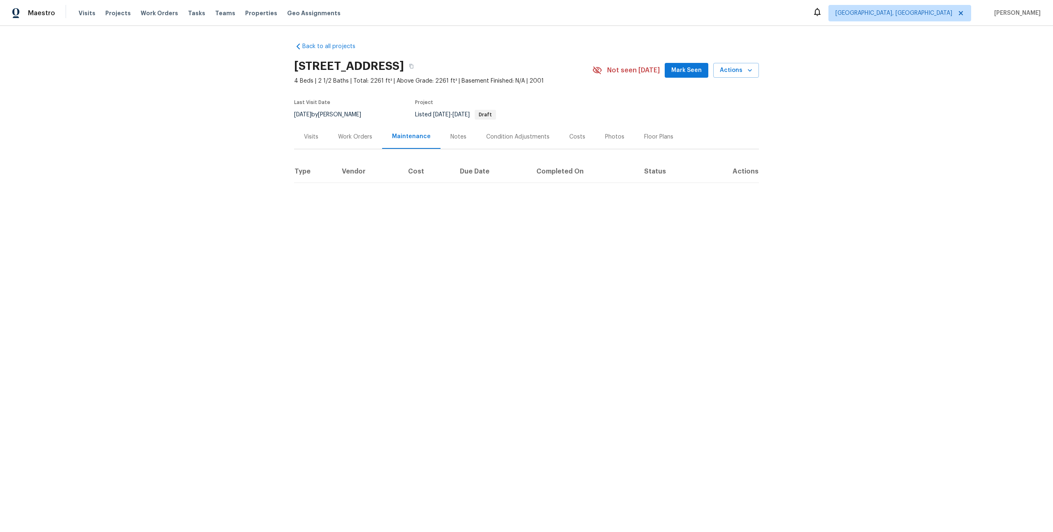
click at [356, 137] on div "Work Orders" at bounding box center [355, 137] width 34 height 8
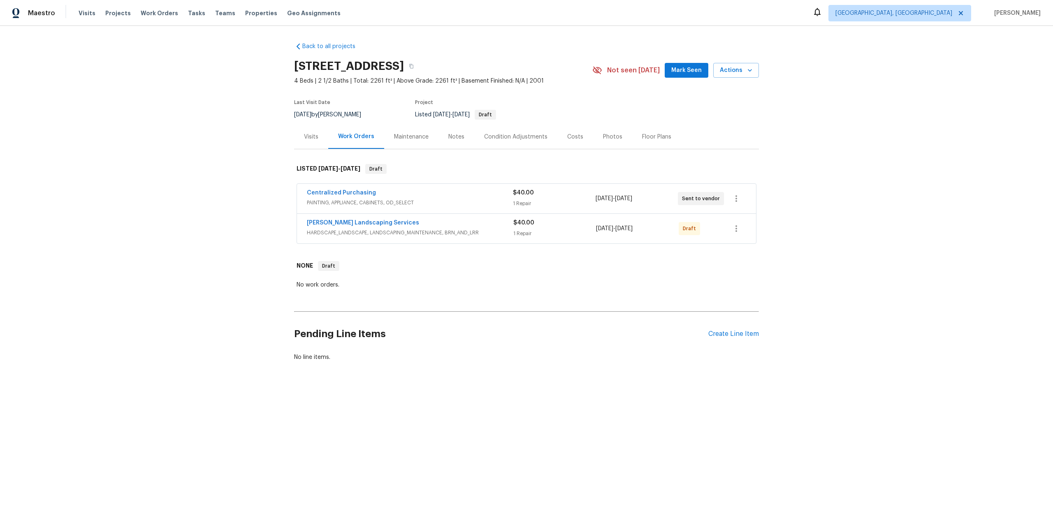
click at [455, 133] on div "Notes" at bounding box center [456, 137] width 16 height 8
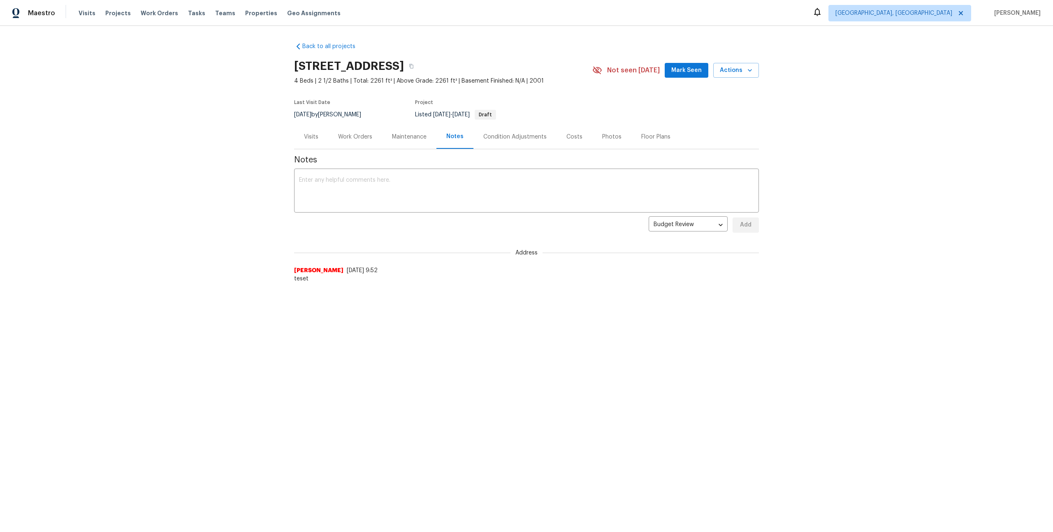
click at [329, 139] on div "Work Orders" at bounding box center [355, 137] width 54 height 24
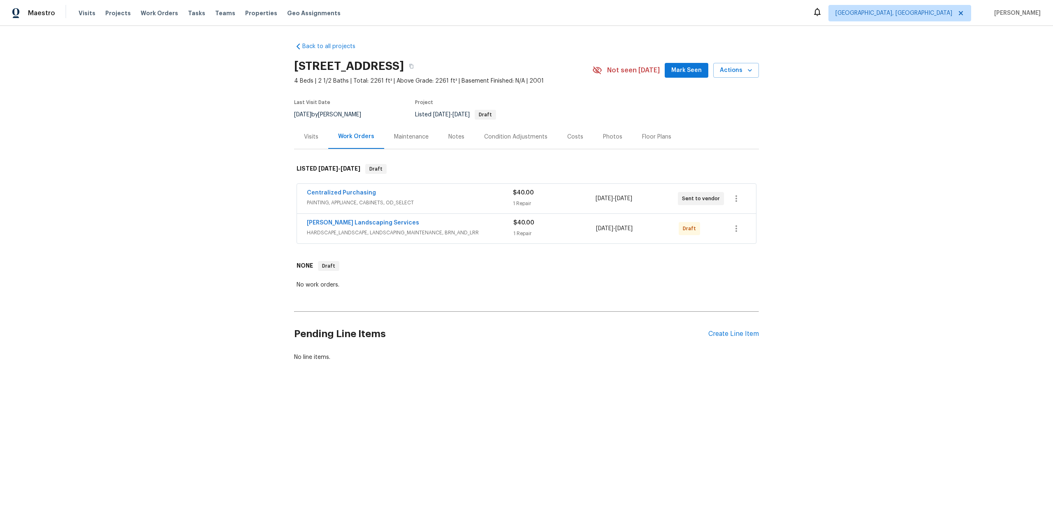
click at [310, 139] on div "Visits" at bounding box center [311, 137] width 14 height 8
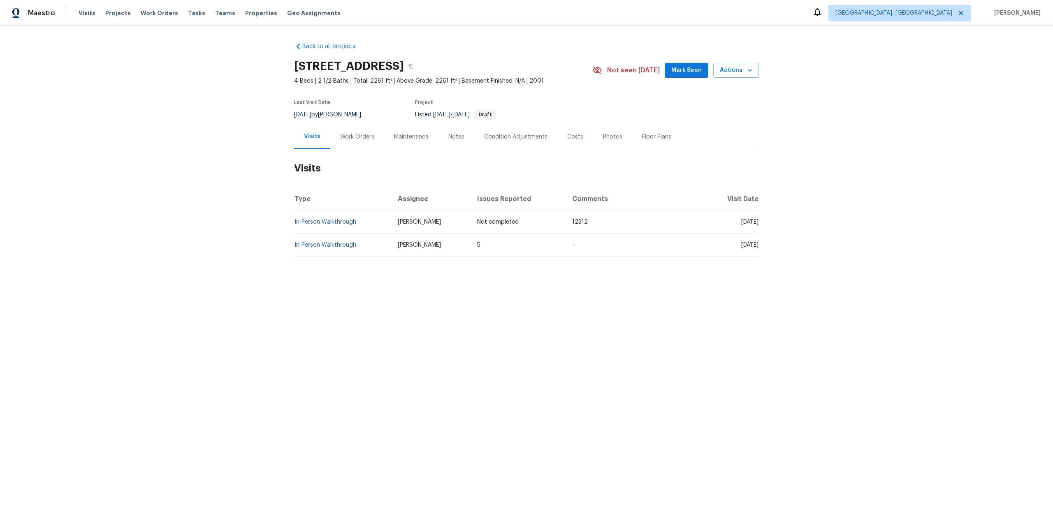
click at [310, 139] on div "Visits" at bounding box center [312, 136] width 16 height 8
click at [84, 15] on span "Visits" at bounding box center [87, 13] width 17 height 8
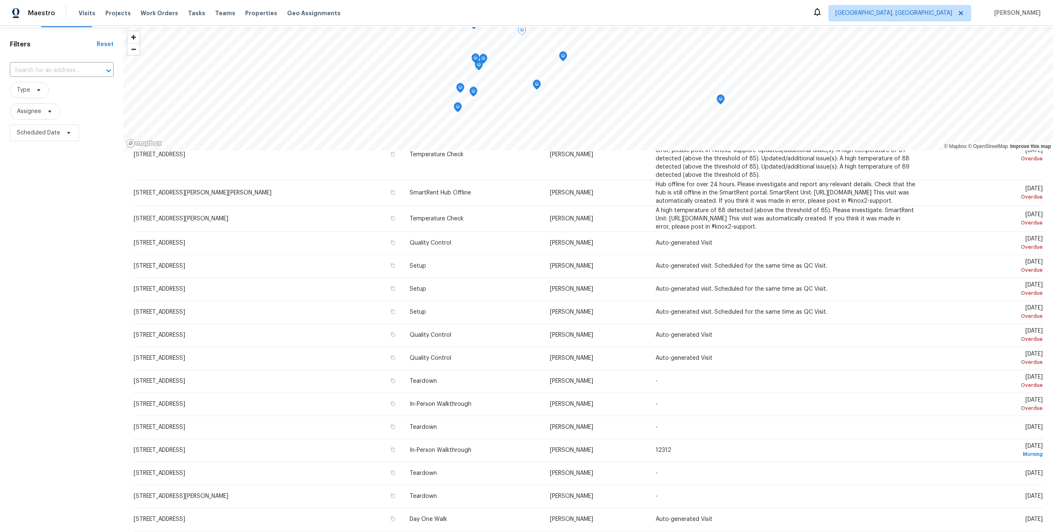
scroll to position [48, 0]
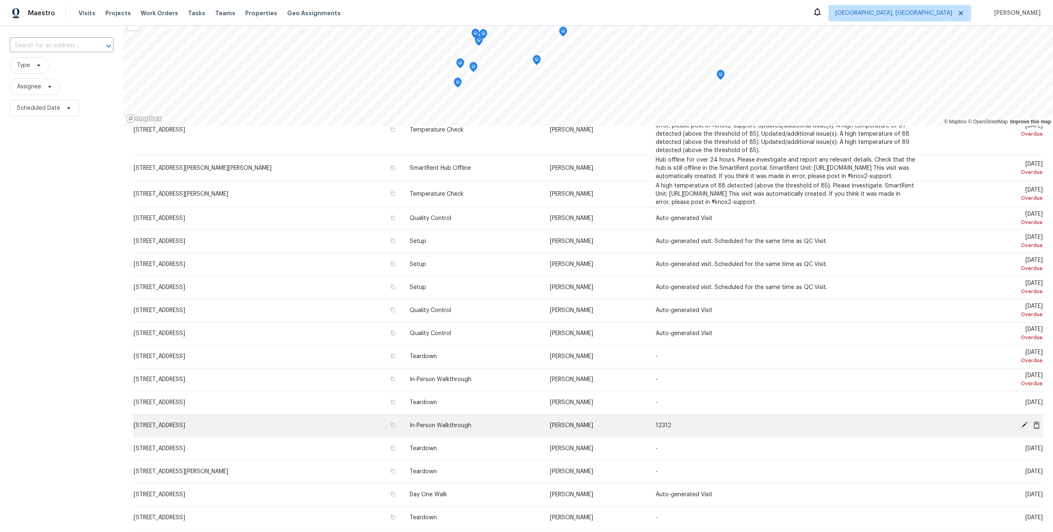
click at [434, 418] on td "In-Person Walkthrough" at bounding box center [473, 425] width 140 height 23
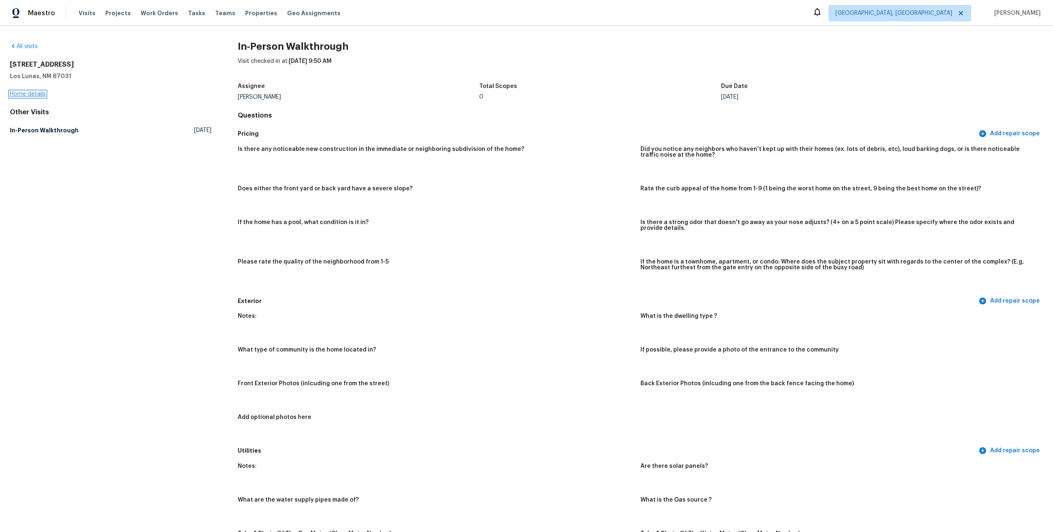
click at [37, 91] on link "Home details" at bounding box center [28, 94] width 36 height 6
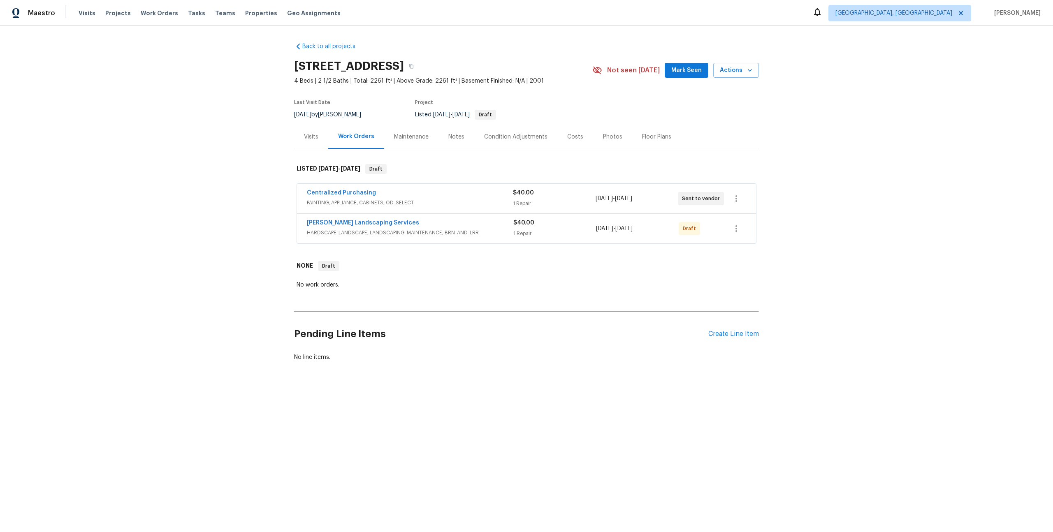
click at [311, 146] on div "Visits" at bounding box center [311, 137] width 34 height 24
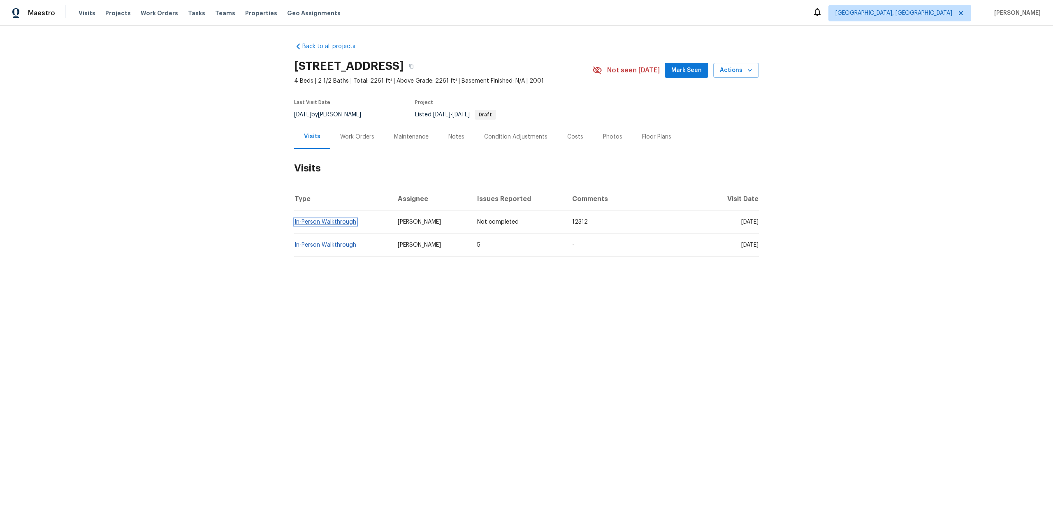
click at [334, 222] on link "In-Person Walkthrough" at bounding box center [325, 222] width 62 height 6
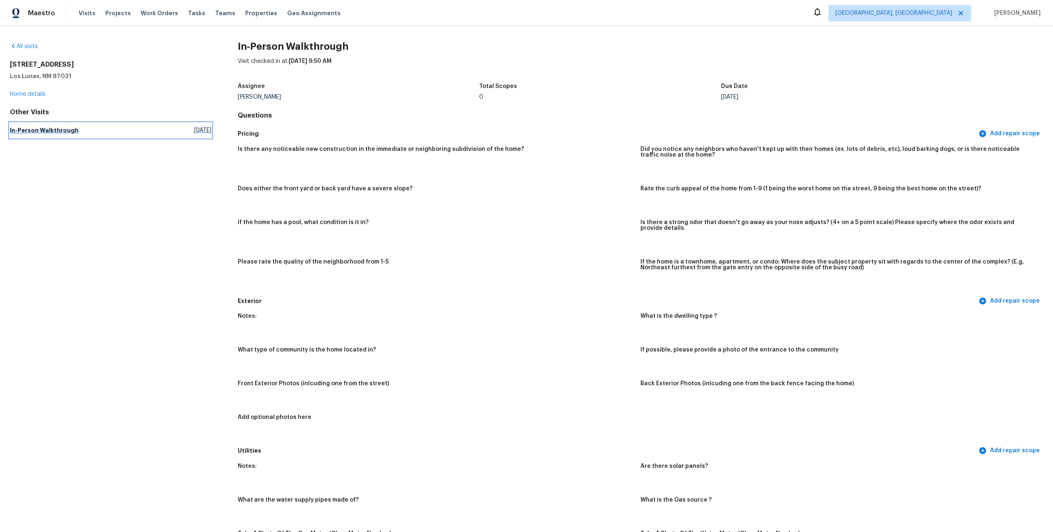
click at [44, 125] on link "In-Person Walkthrough [DATE]" at bounding box center [110, 130] width 201 height 15
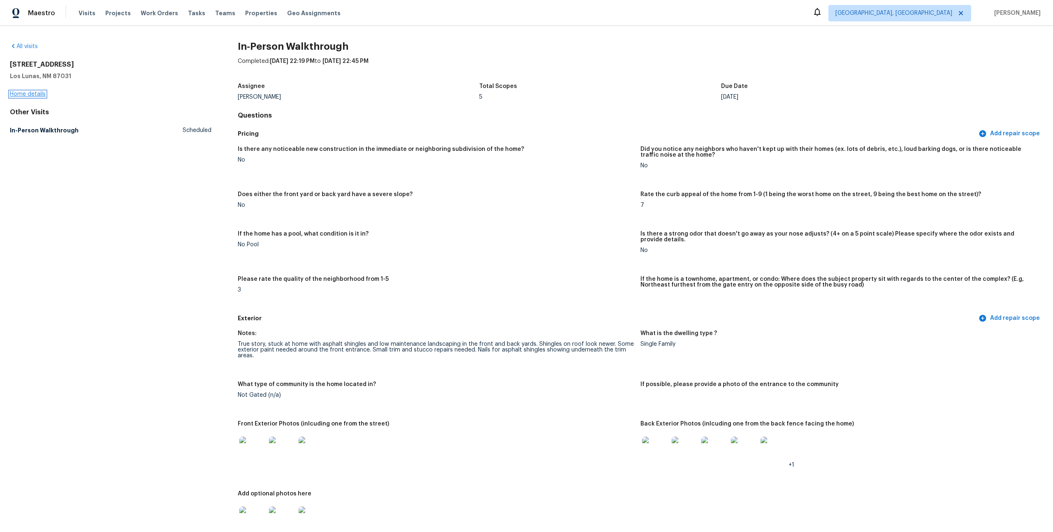
click at [28, 91] on link "Home details" at bounding box center [28, 94] width 36 height 6
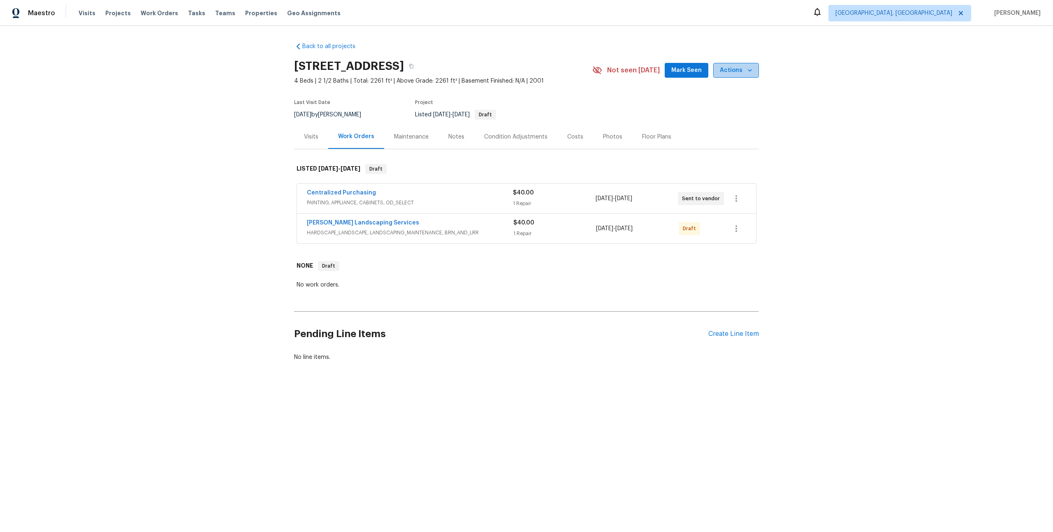
click at [736, 65] on span "Actions" at bounding box center [736, 70] width 32 height 10
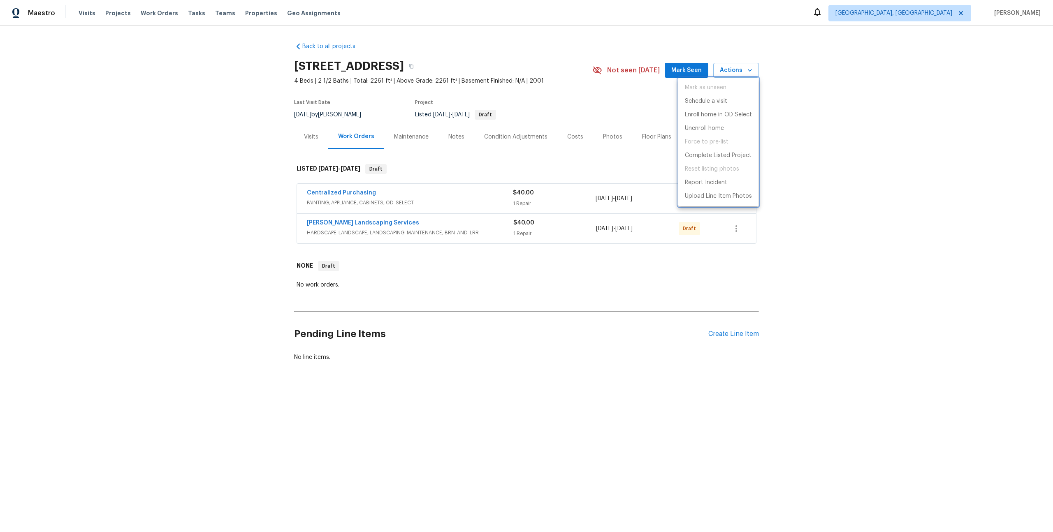
click at [540, 202] on div at bounding box center [526, 266] width 1053 height 532
click at [540, 202] on div "1 Repair" at bounding box center [554, 203] width 82 height 8
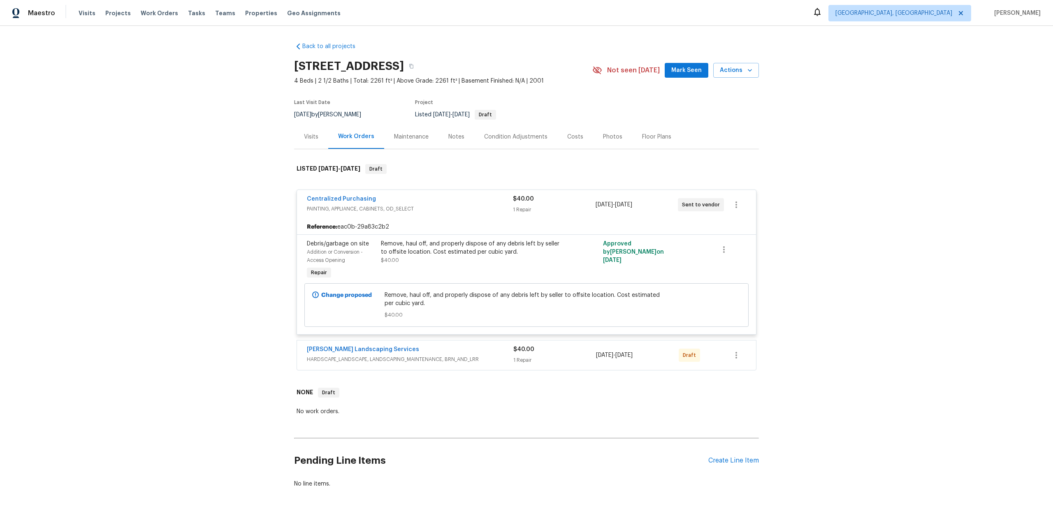
click at [315, 262] on span "Addition or Conversion - Access Opening" at bounding box center [335, 256] width 56 height 13
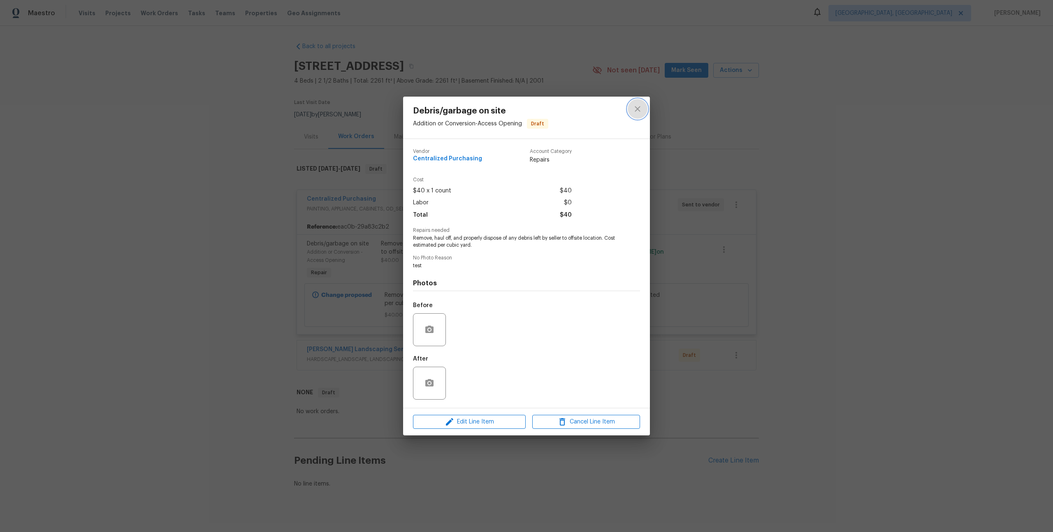
click at [637, 108] on icon "close" at bounding box center [636, 108] width 5 height 5
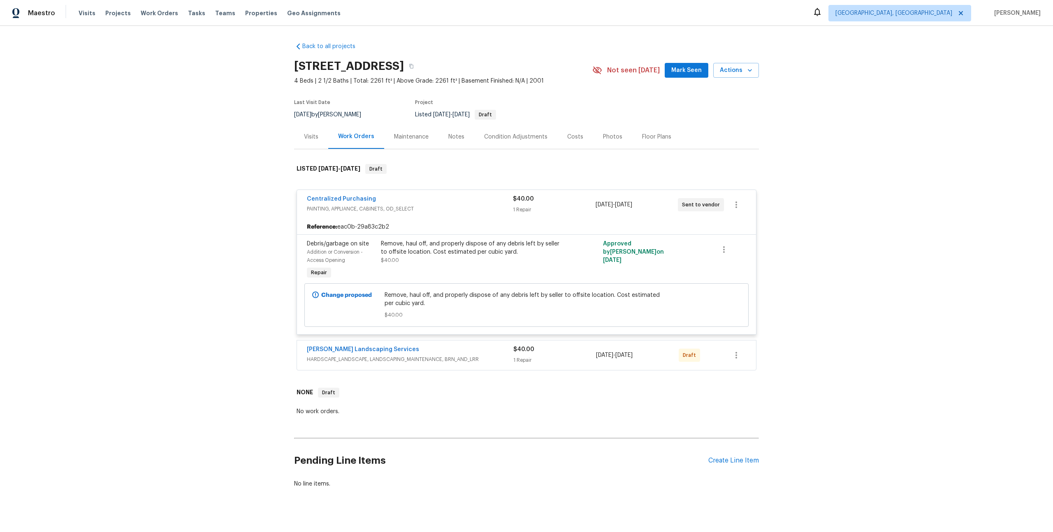
click at [465, 199] on div "Centralized Purchasing" at bounding box center [410, 200] width 206 height 10
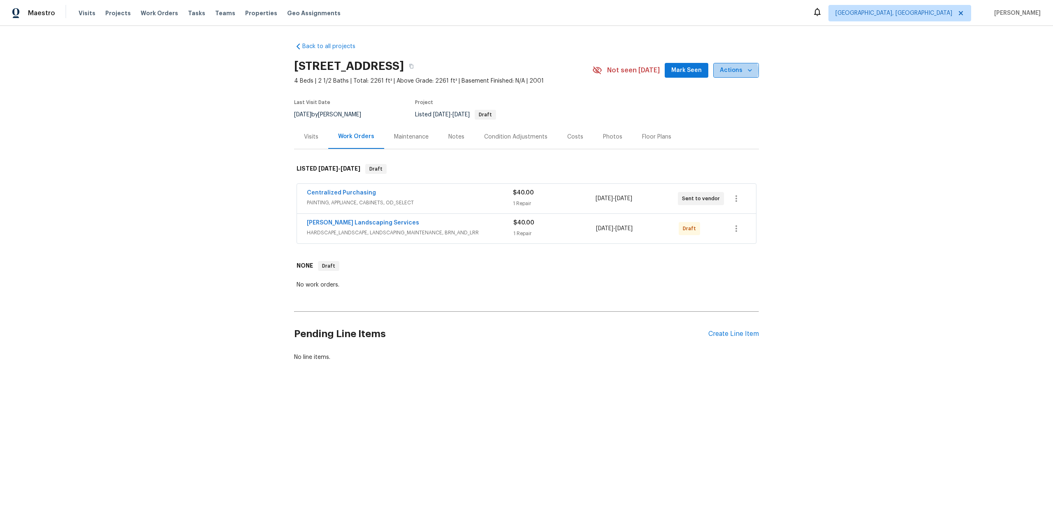
click at [736, 71] on span "Actions" at bounding box center [736, 70] width 32 height 10
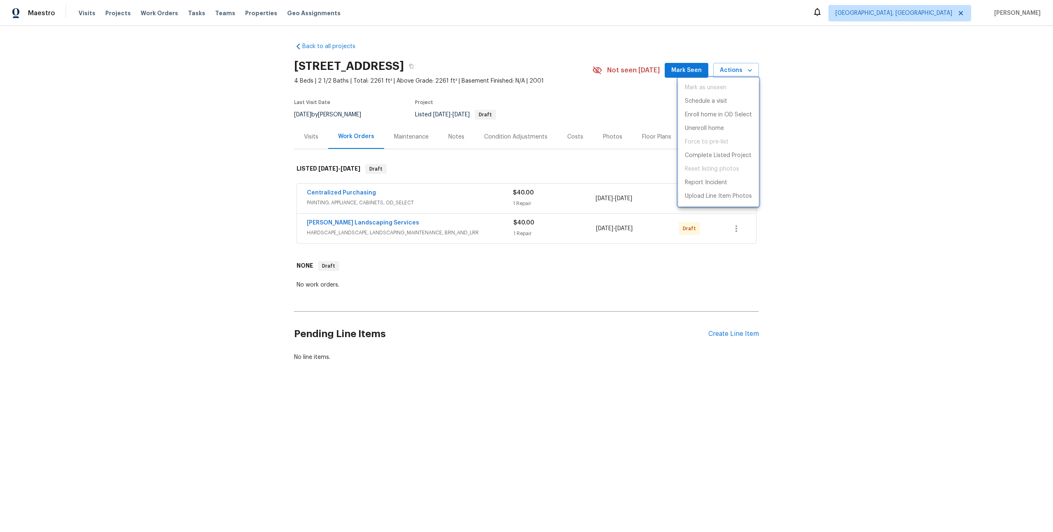
click at [785, 176] on div at bounding box center [526, 266] width 1053 height 532
click at [391, 64] on h2 "[STREET_ADDRESS]" at bounding box center [349, 66] width 110 height 8
click at [344, 78] on span "4 Beds | 2 1/2 Baths | Total: 2261 ft² | Above Grade: 2261 ft² | Basement Finis…" at bounding box center [443, 81] width 298 height 8
click at [470, 73] on div "[STREET_ADDRESS]" at bounding box center [443, 66] width 298 height 21
click at [332, 111] on div "[DATE] by [PERSON_NAME]" at bounding box center [332, 115] width 77 height 10
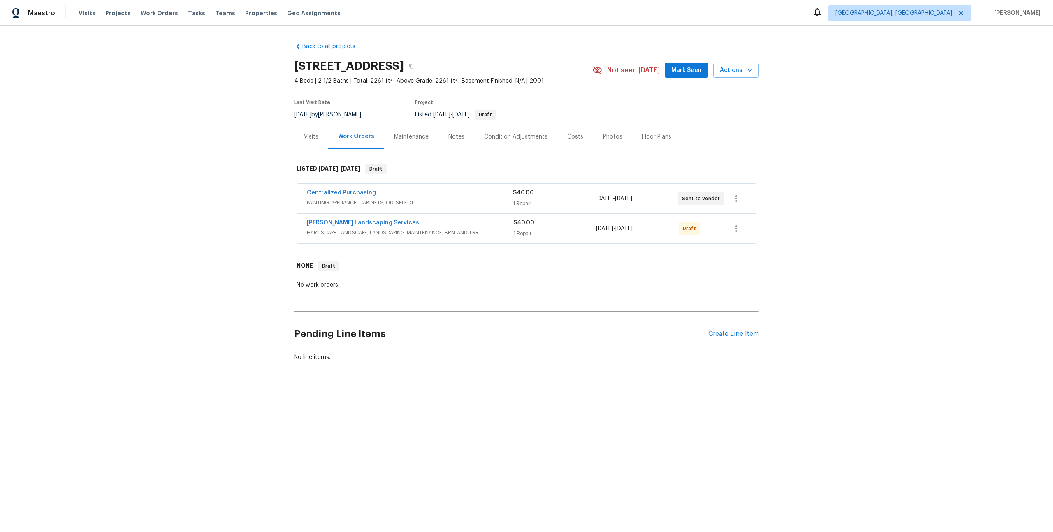
click at [315, 134] on div "Visits" at bounding box center [311, 137] width 14 height 8
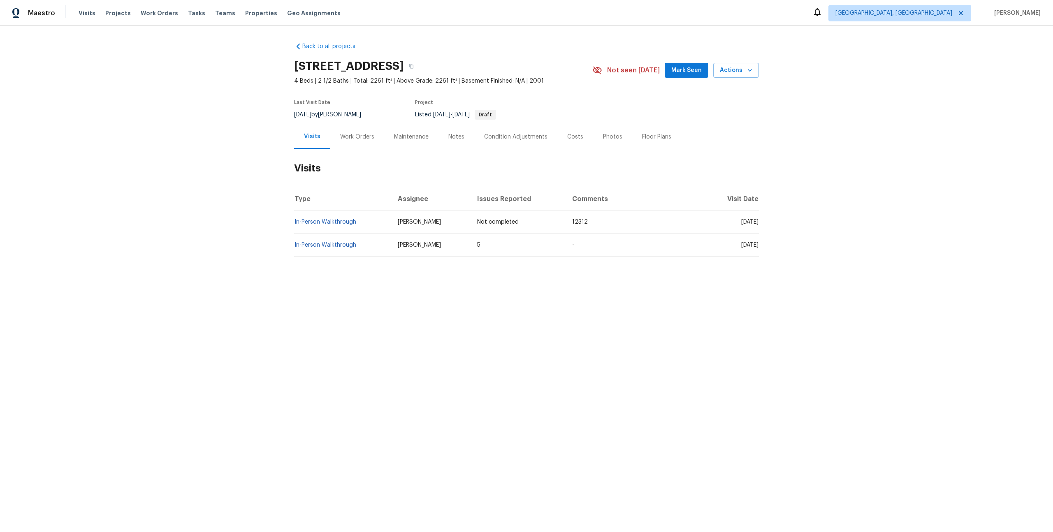
click at [400, 127] on div "Maintenance" at bounding box center [411, 137] width 54 height 24
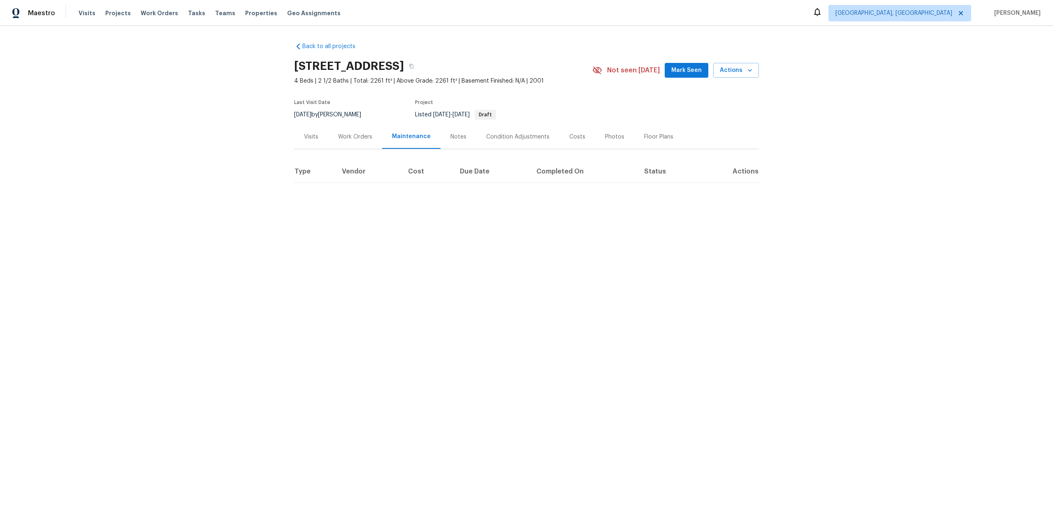
click at [470, 130] on div "Notes" at bounding box center [458, 137] width 36 height 24
click at [519, 139] on div "Condition Adjustments" at bounding box center [514, 137] width 63 height 8
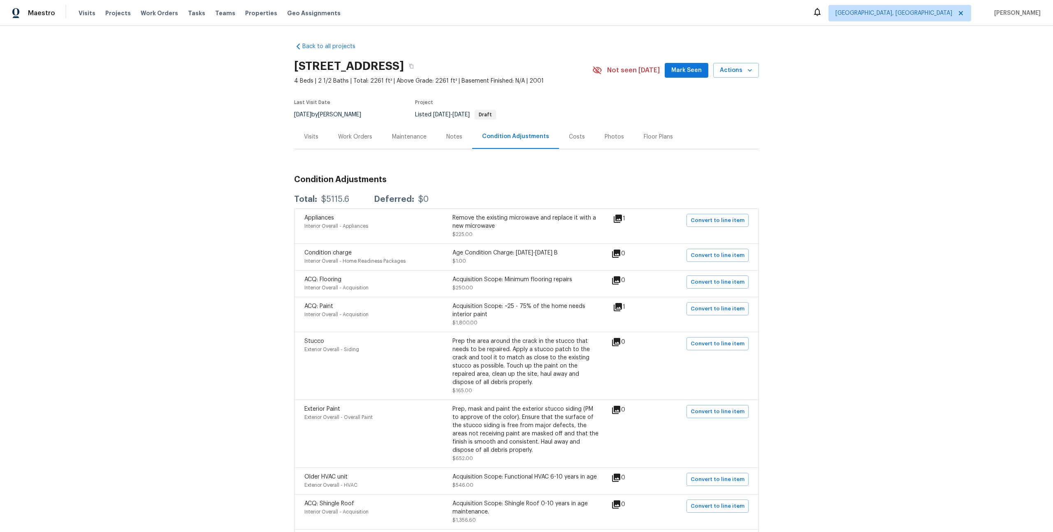
click at [595, 137] on div "Photos" at bounding box center [614, 137] width 39 height 24
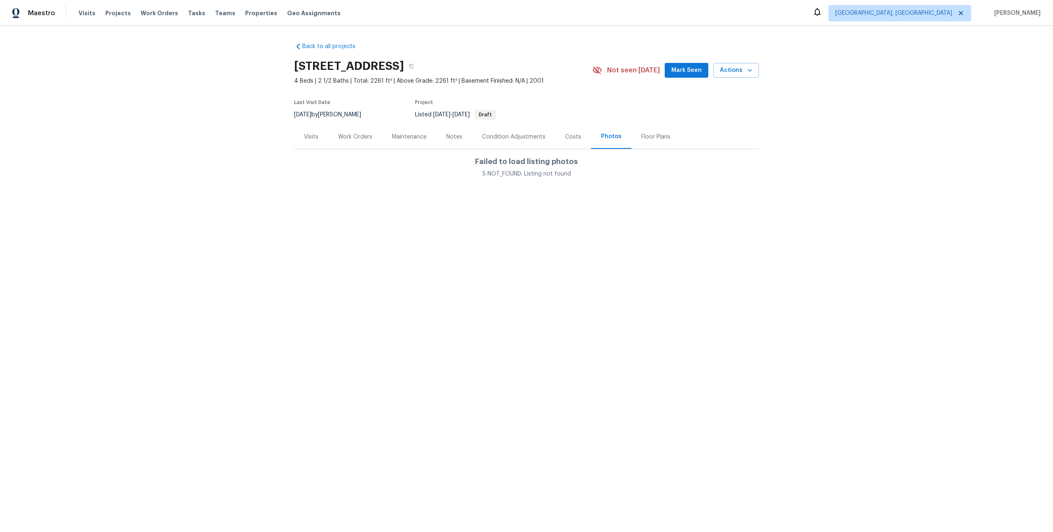
click at [575, 137] on div "Costs" at bounding box center [573, 137] width 16 height 8
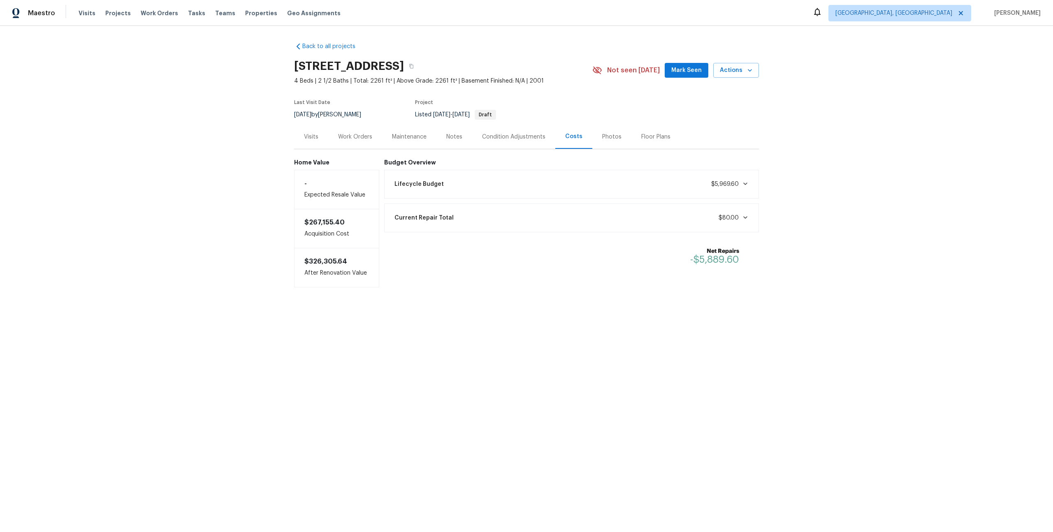
click at [656, 134] on div "Floor Plans" at bounding box center [655, 137] width 29 height 8
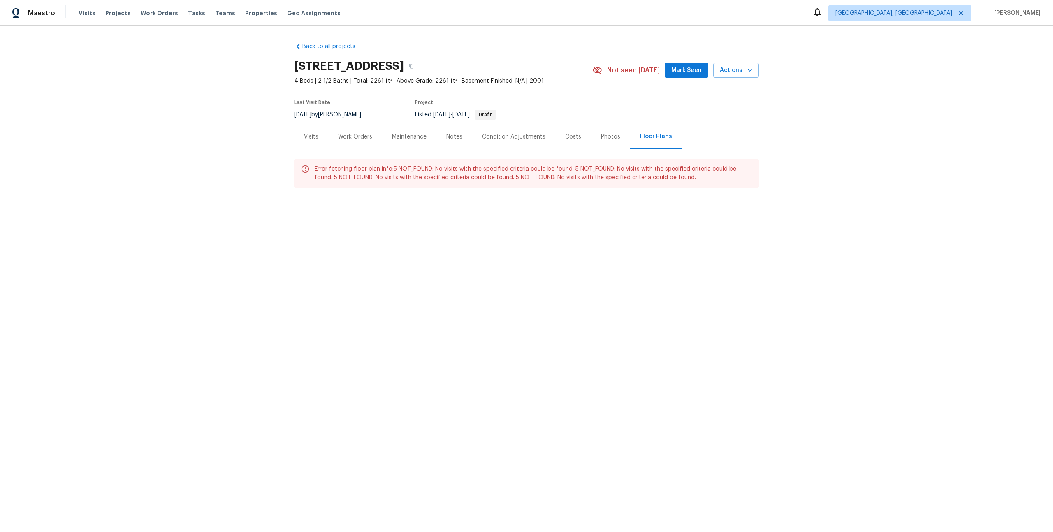
click at [363, 146] on div "Work Orders" at bounding box center [355, 137] width 54 height 24
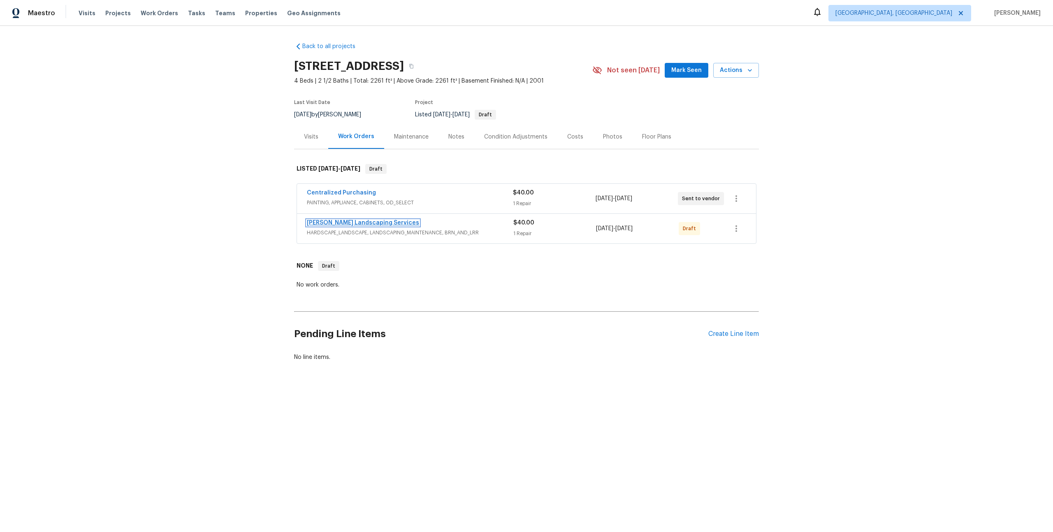
click at [363, 221] on link "[PERSON_NAME] Landscaping Services" at bounding box center [363, 223] width 112 height 6
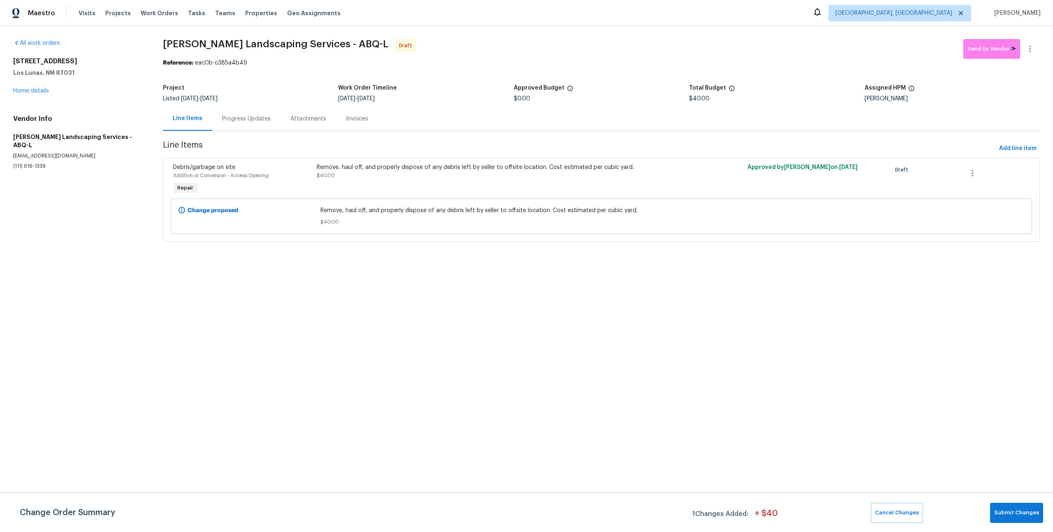
click at [257, 120] on div "Progress Updates" at bounding box center [246, 119] width 49 height 8
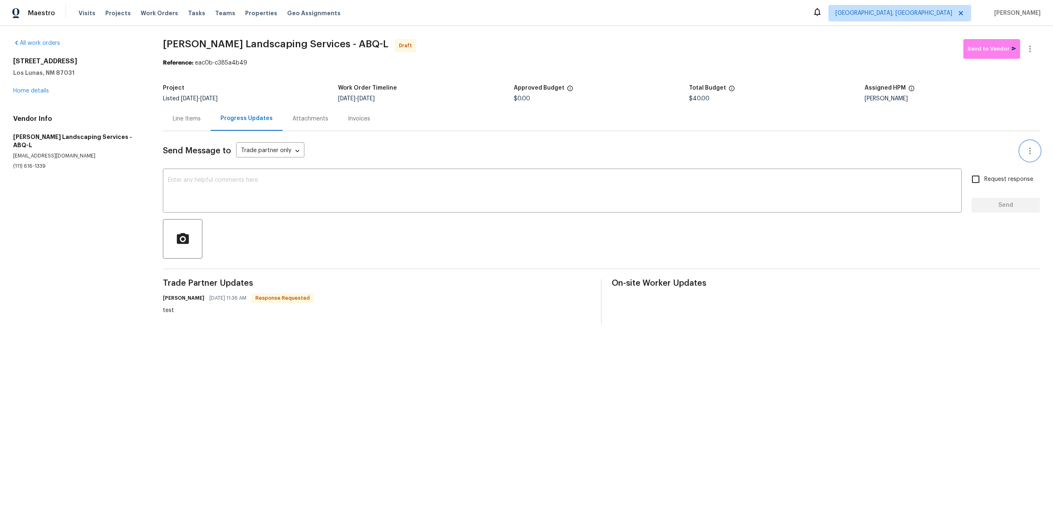
click at [1030, 144] on button "button" at bounding box center [1030, 151] width 20 height 20
click at [897, 140] on div at bounding box center [526, 266] width 1053 height 532
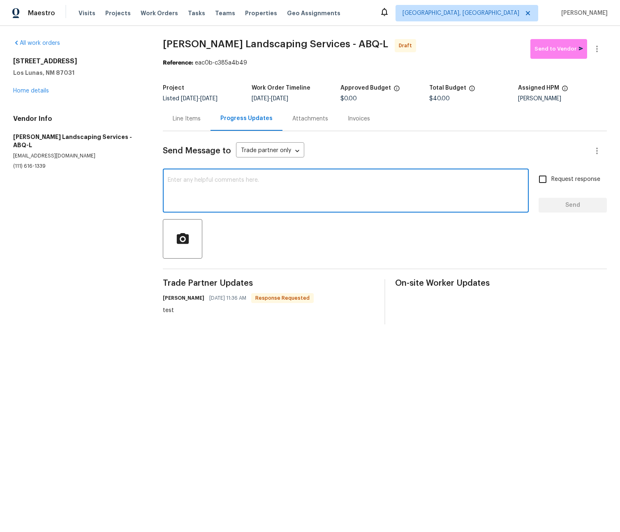
click at [358, 180] on textarea at bounding box center [346, 191] width 356 height 29
type textarea "teststt"
click at [573, 178] on span "Request response" at bounding box center [575, 179] width 49 height 9
click at [551, 178] on input "Request response" at bounding box center [542, 179] width 17 height 17
checkbox input "true"
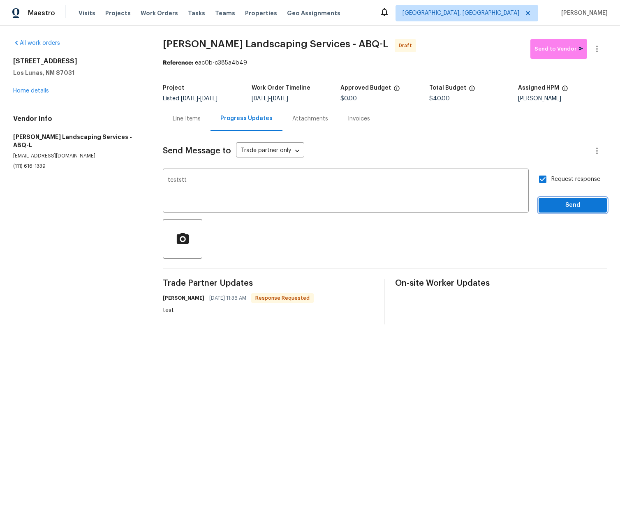
click at [579, 199] on button "Send" at bounding box center [573, 205] width 68 height 15
